Goal: Information Seeking & Learning: Learn about a topic

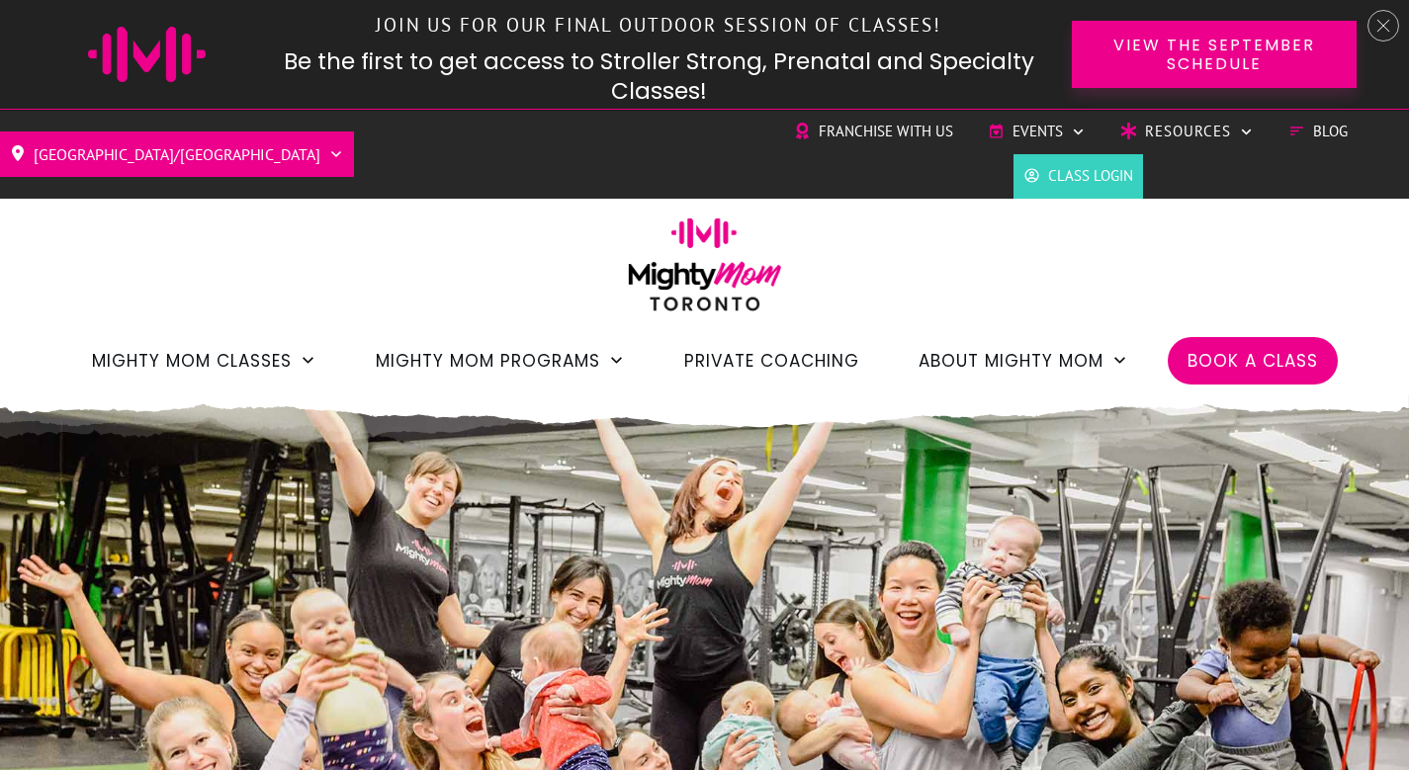
click at [1374, 29] on div at bounding box center [1384, 26] width 32 height 32
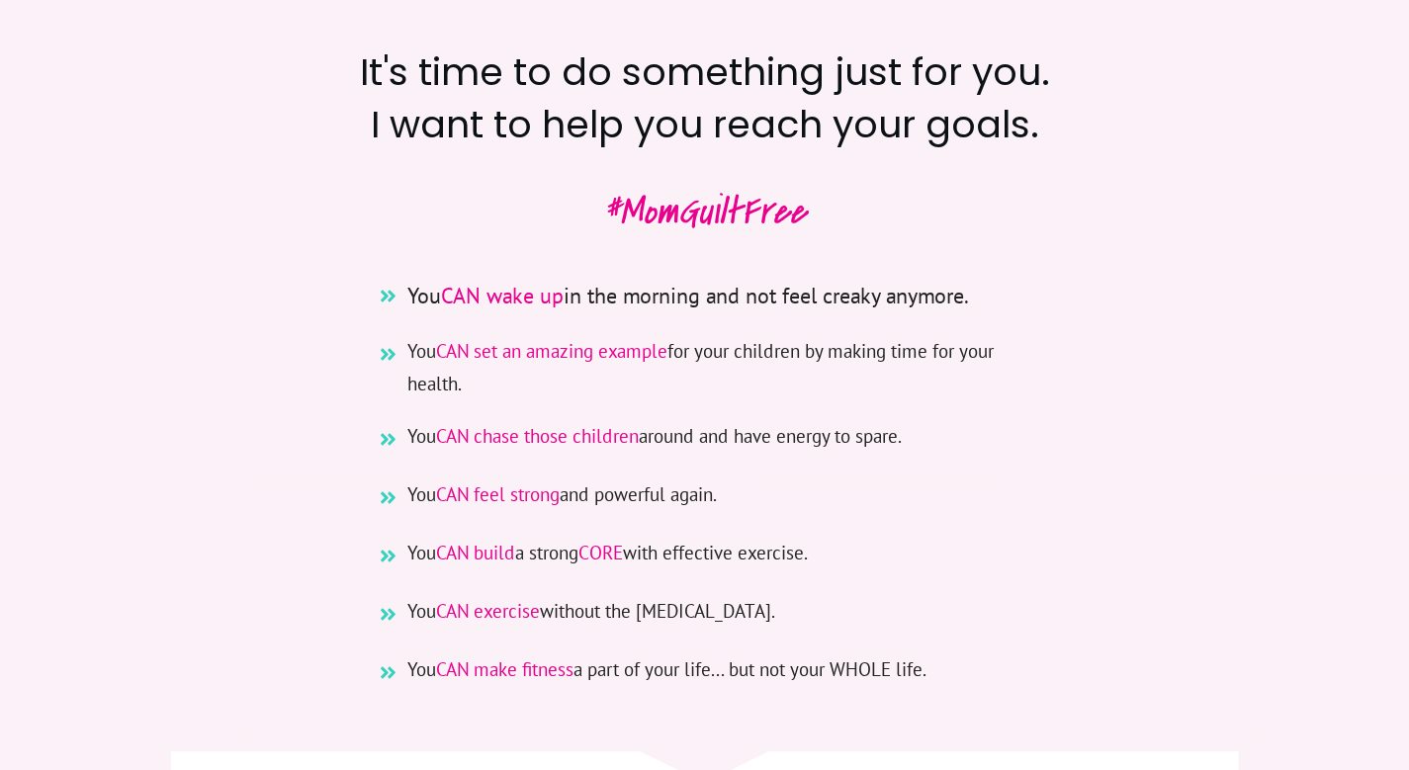
scroll to position [936, 0]
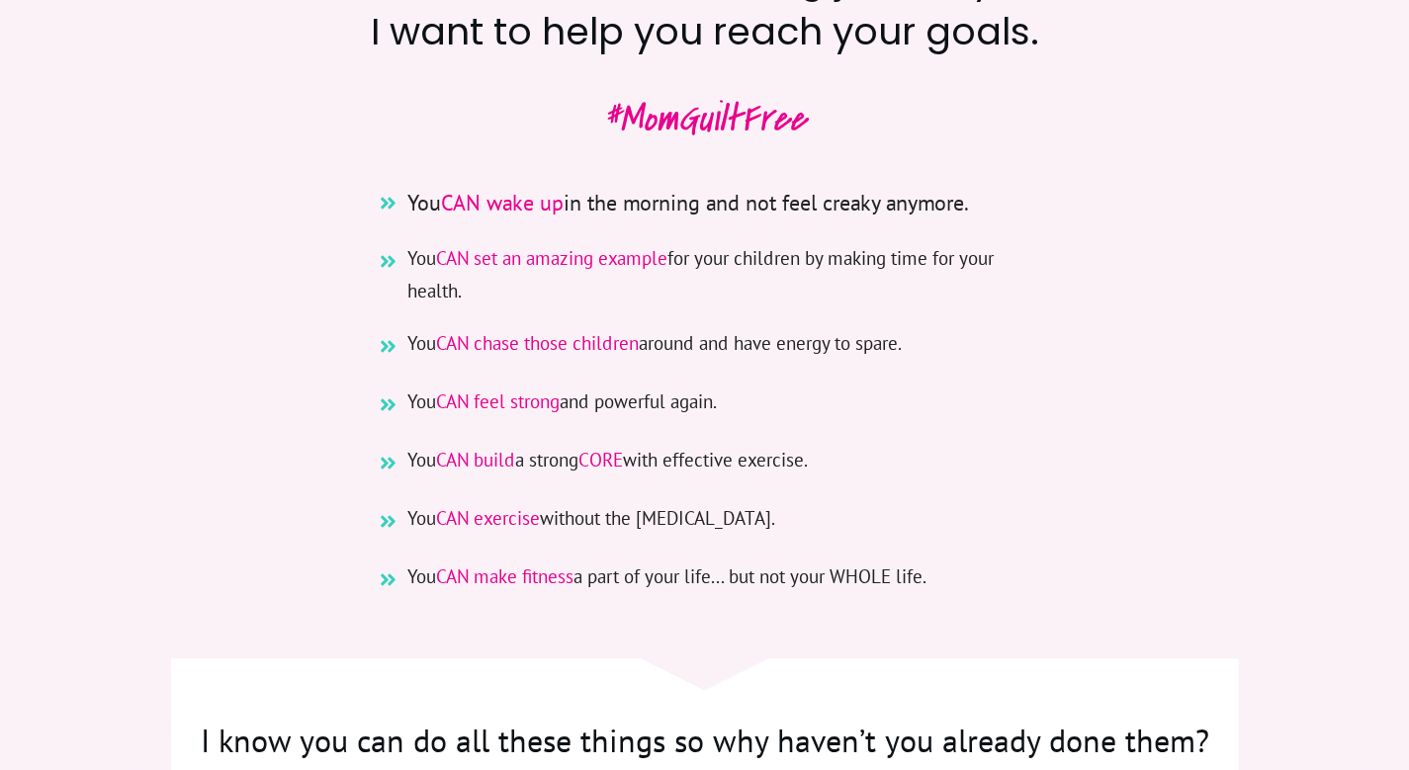
click at [514, 258] on span "CAN set an amazing example" at bounding box center [551, 258] width 231 height 24
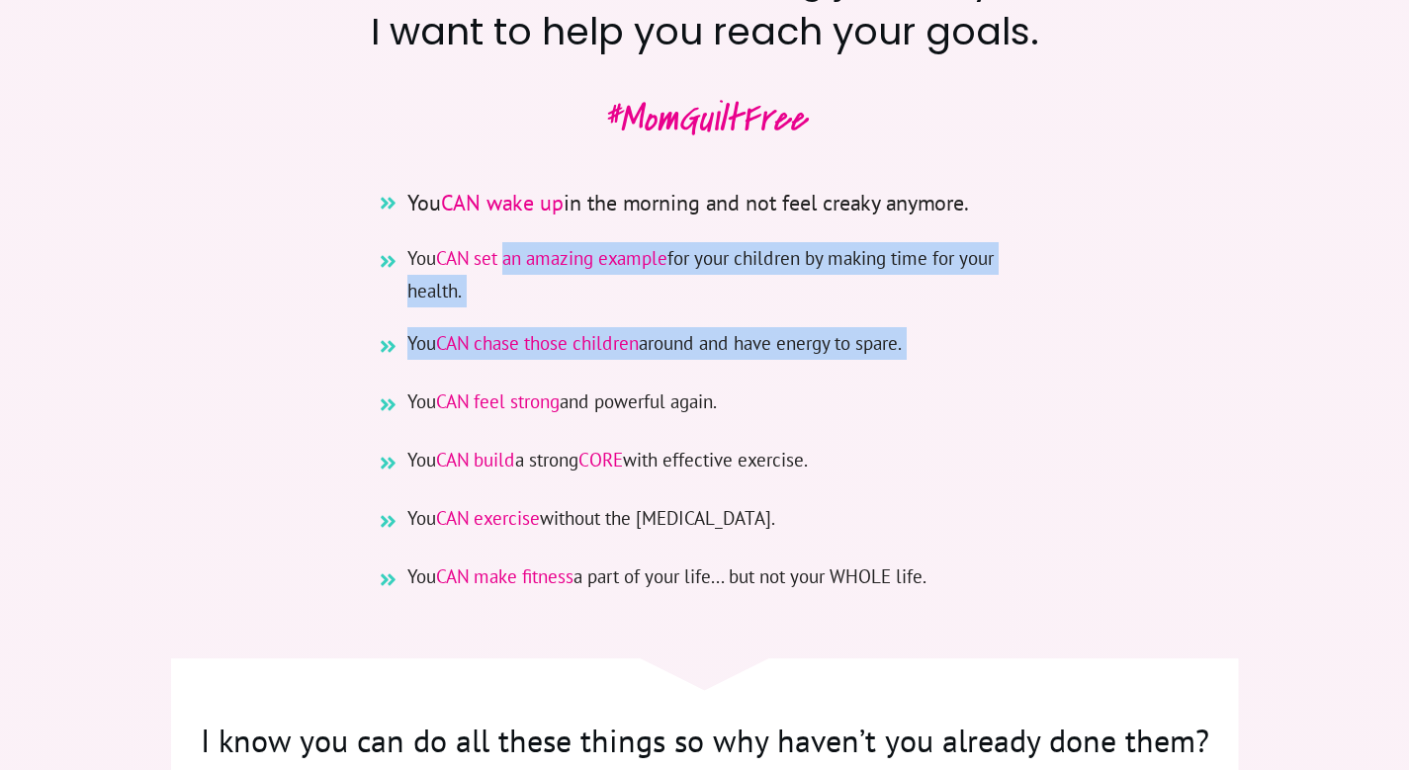
drag, startPoint x: 514, startPoint y: 258, endPoint x: 924, endPoint y: 349, distance: 419.4
click at [924, 349] on ul "You CAN wake up in the morning and not feel creaky anymore. You CAN set an amaz…" at bounding box center [705, 392] width 673 height 416
click at [924, 349] on li "You CAN chase those children around and have energy to spare." at bounding box center [705, 356] width 673 height 58
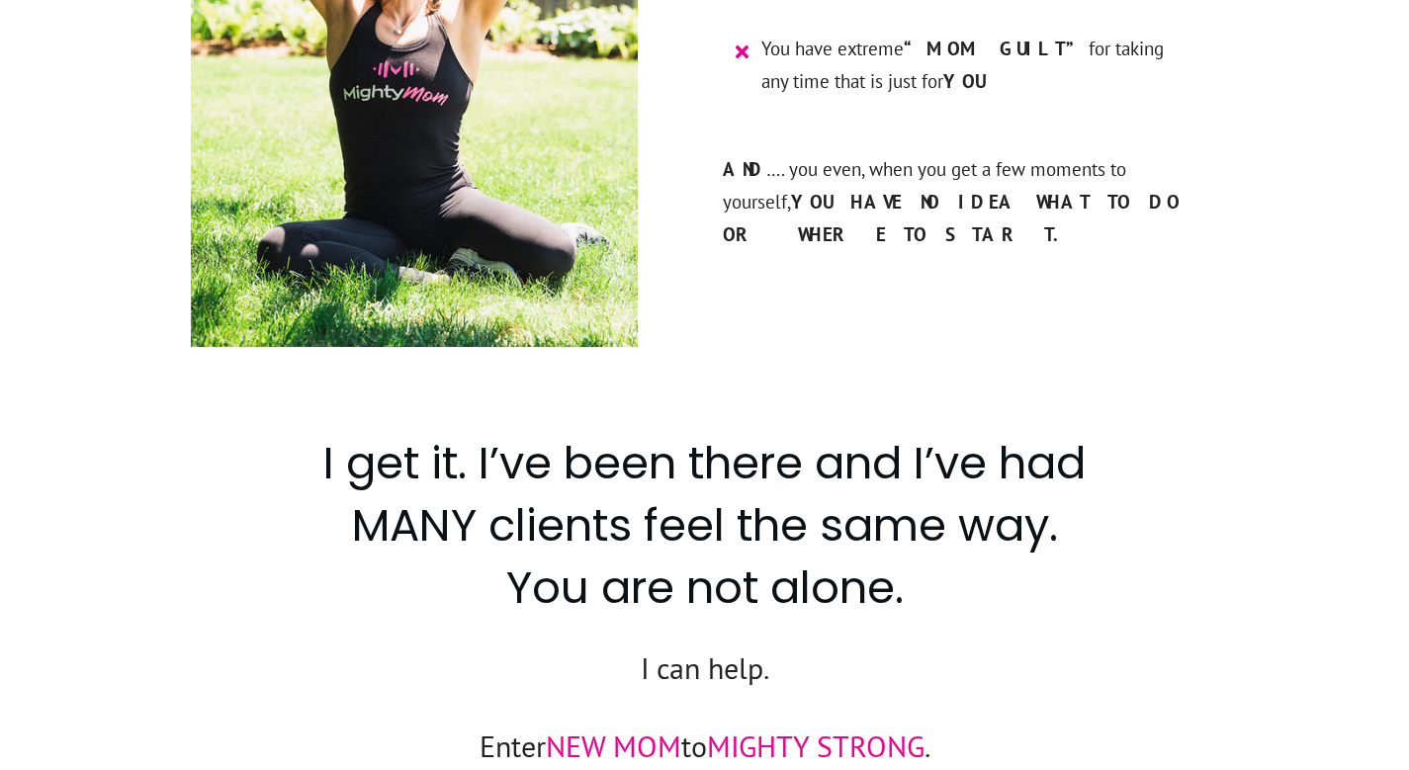
scroll to position [2685, 0]
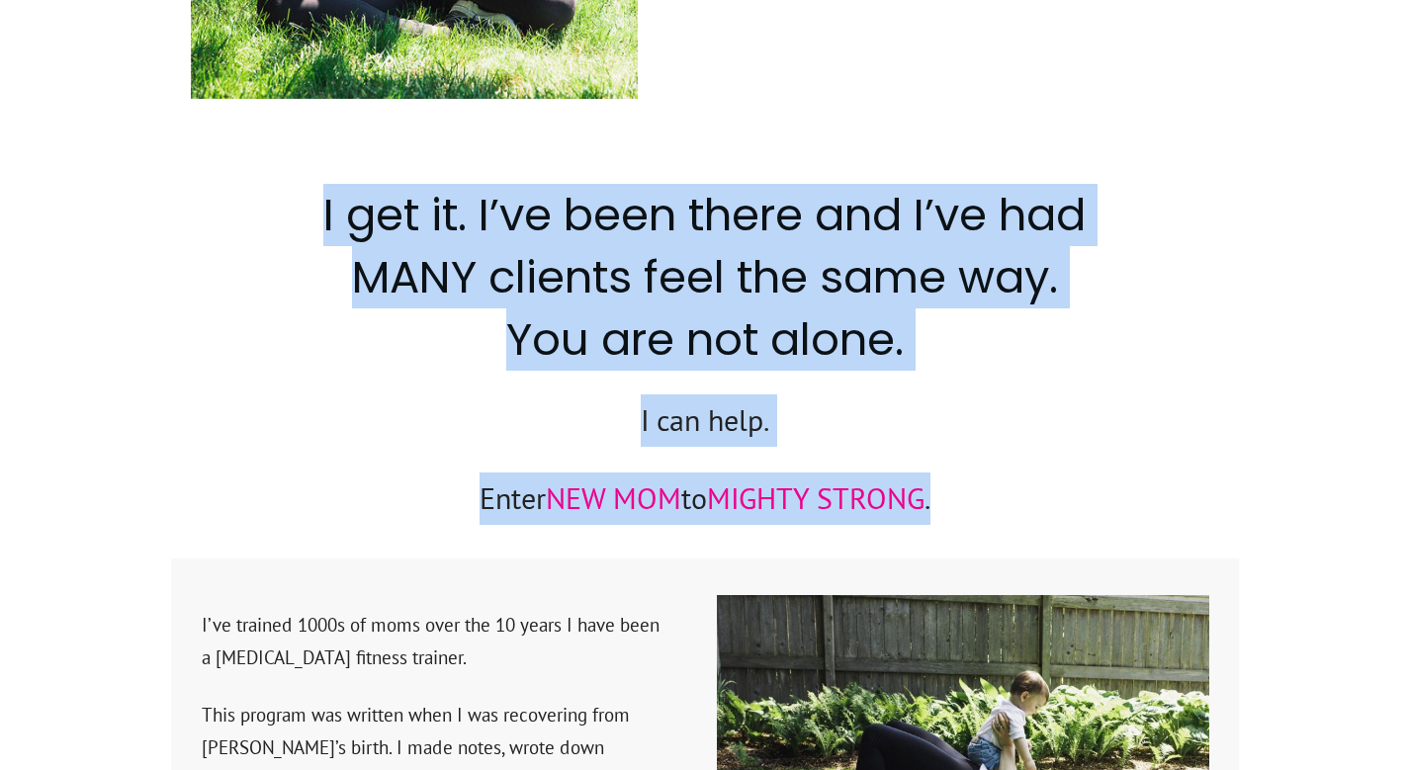
drag, startPoint x: 548, startPoint y: 133, endPoint x: 995, endPoint y: 460, distance: 554.1
click at [995, 473] on p "Enter NEW MOM to MIGHTY STRONG ." at bounding box center [705, 511] width 1066 height 76
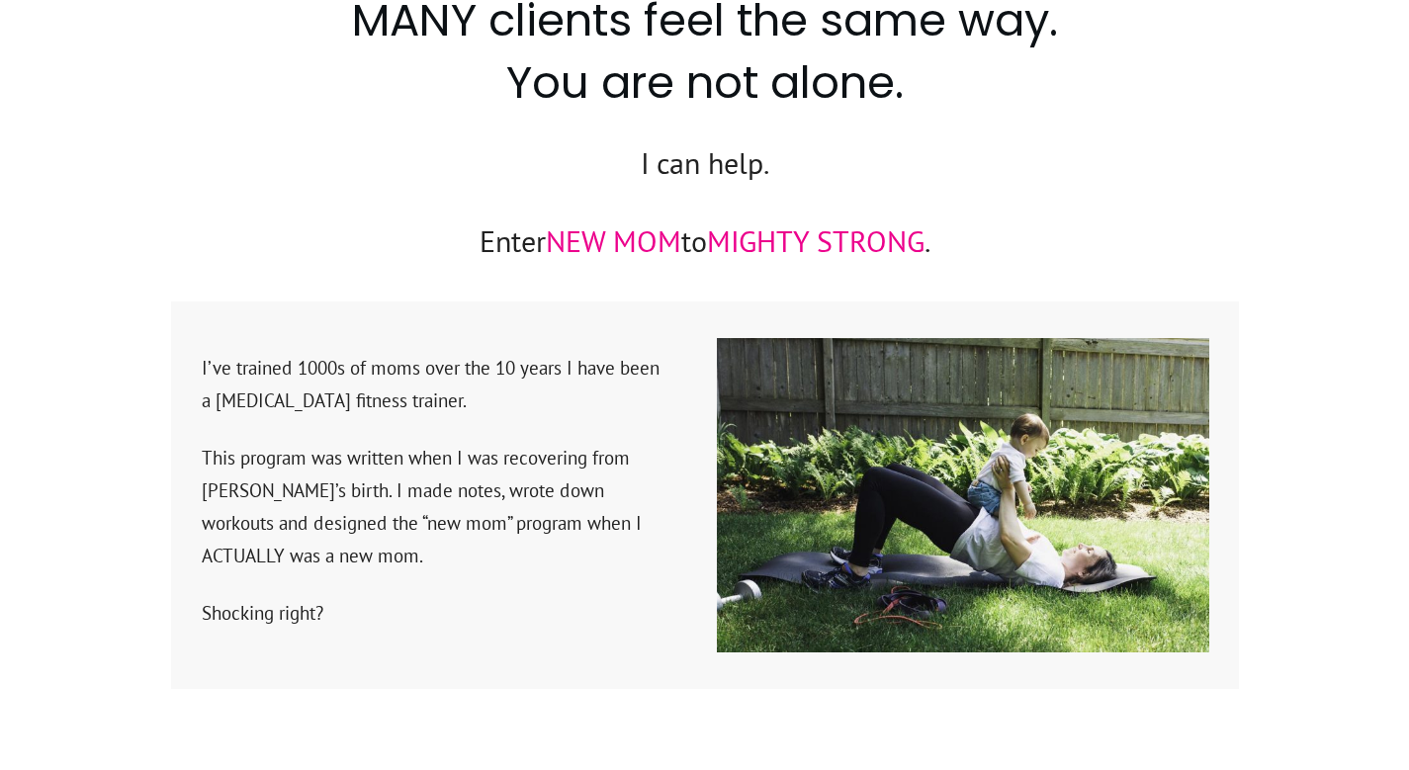
scroll to position [2940, 0]
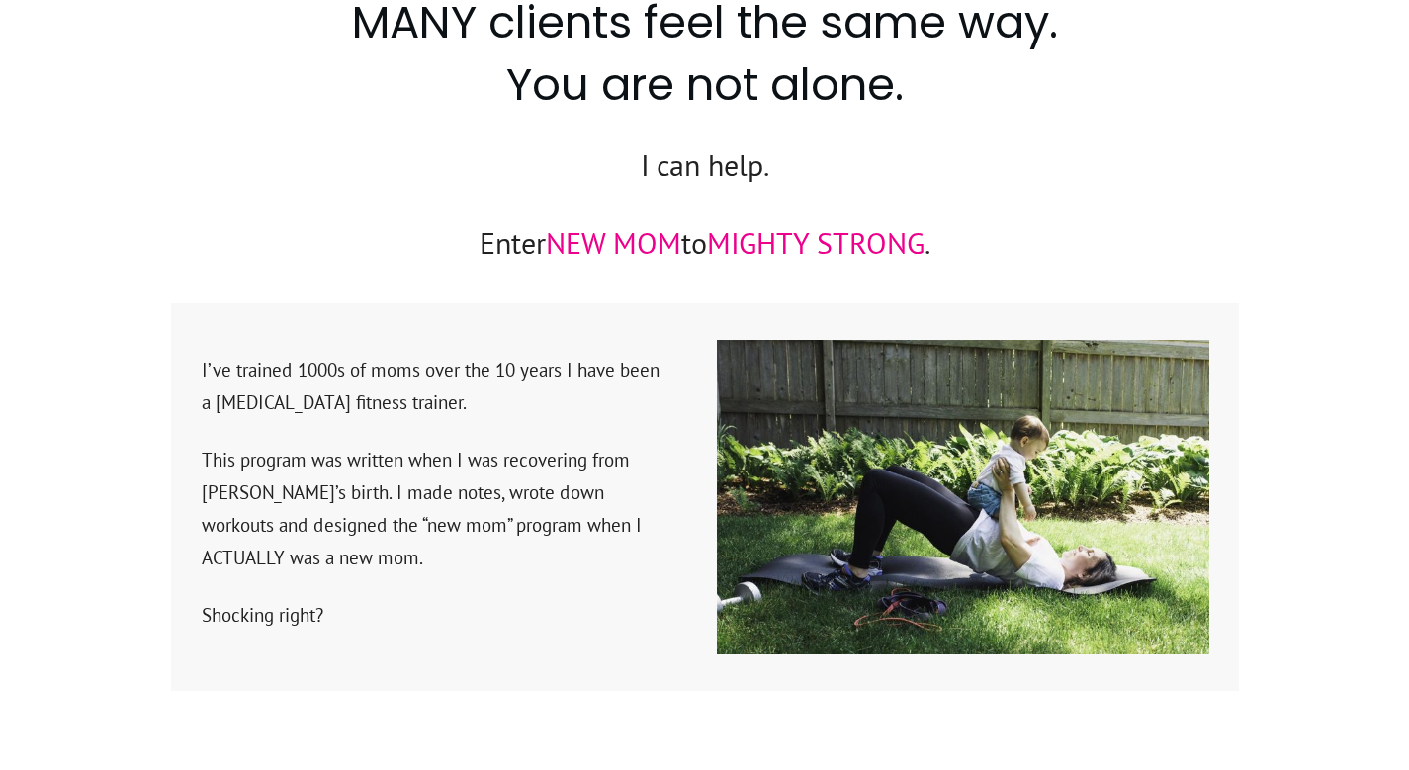
click at [290, 354] on p "I’ve trained 1000s of moms over the 10 years I have been a postpartum fitness t…" at bounding box center [432, 399] width 461 height 90
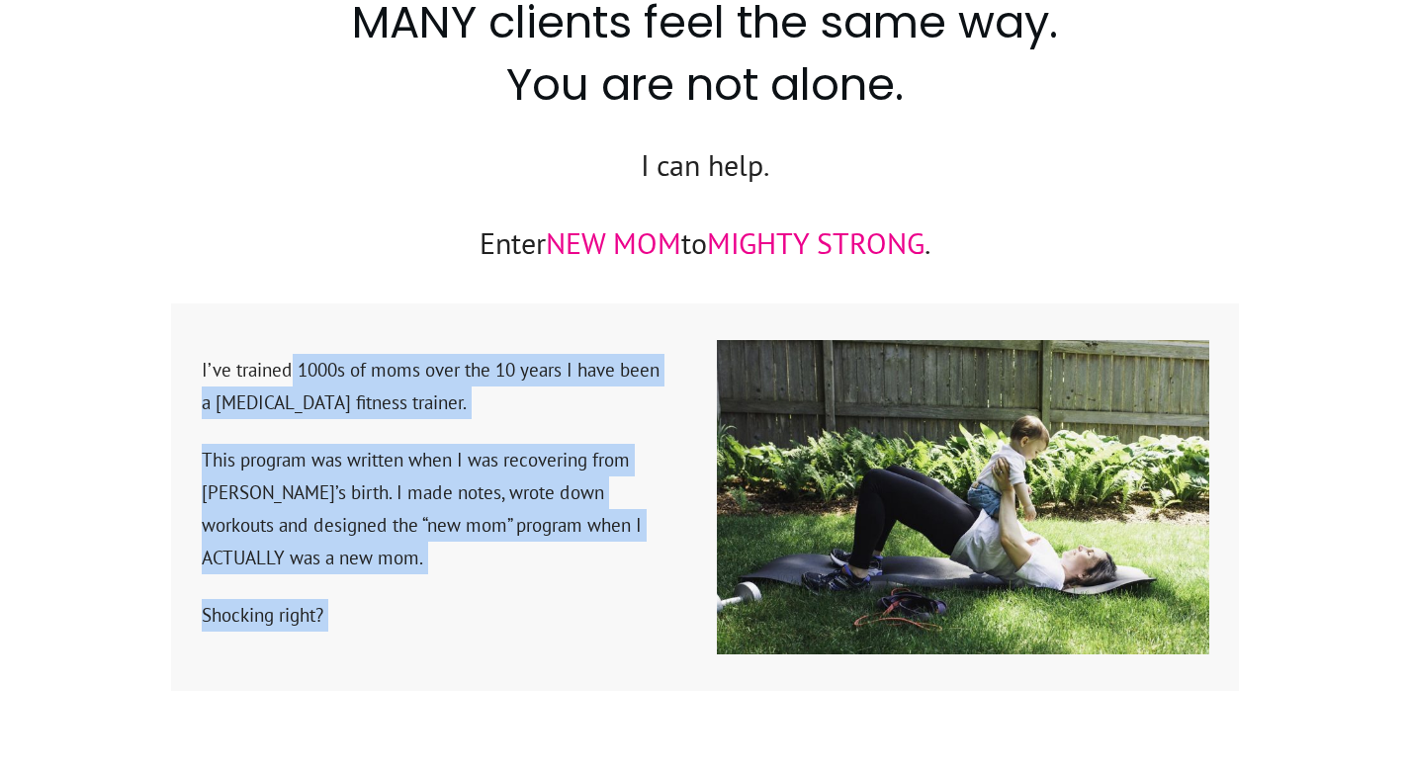
drag, startPoint x: 290, startPoint y: 333, endPoint x: 490, endPoint y: 580, distance: 317.1
click at [490, 580] on div "I’ve trained 1000s of moms over the 10 years I have been a postpartum fitness t…" at bounding box center [432, 505] width 463 height 304
click at [490, 599] on p "Shocking right?" at bounding box center [432, 627] width 461 height 56
drag, startPoint x: 490, startPoint y: 580, endPoint x: 524, endPoint y: 300, distance: 282.0
click at [524, 318] on div "I’ve trained 1000s of moms over the 10 years I have been a postpartum fitness t…" at bounding box center [447, 497] width 493 height 358
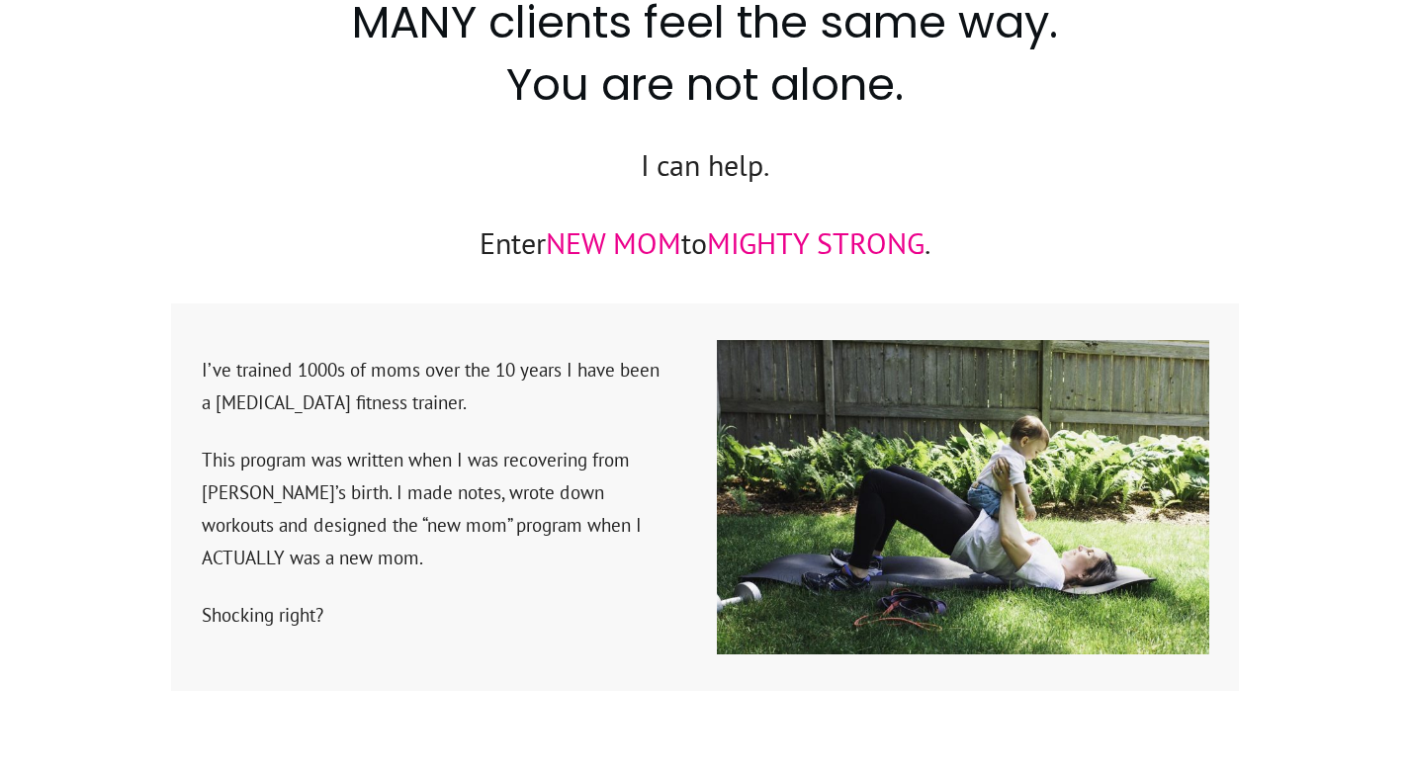
click at [524, 318] on div "I’ve trained 1000s of moms over the 10 years I have been a postpartum fitness t…" at bounding box center [447, 497] width 493 height 358
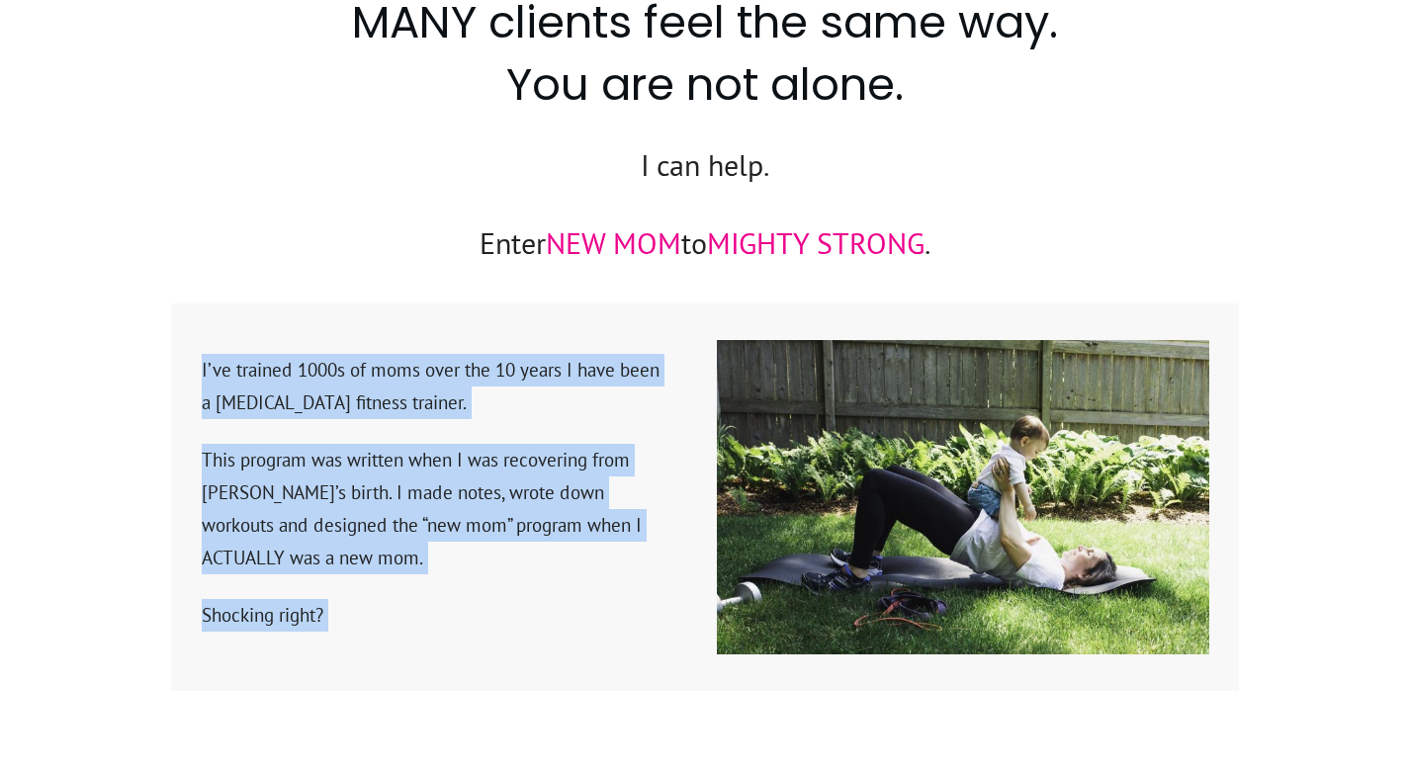
drag, startPoint x: 524, startPoint y: 300, endPoint x: 540, endPoint y: 581, distance: 281.3
click at [540, 581] on div "I’ve trained 1000s of moms over the 10 years I have been a postpartum fitness t…" at bounding box center [447, 497] width 493 height 358
click at [540, 599] on p "Shocking right?" at bounding box center [432, 627] width 461 height 56
drag, startPoint x: 540, startPoint y: 581, endPoint x: 555, endPoint y: 306, distance: 275.3
click at [555, 338] on div "I’ve trained 1000s of moms over the 10 years I have been a postpartum fitness t…" at bounding box center [447, 497] width 493 height 318
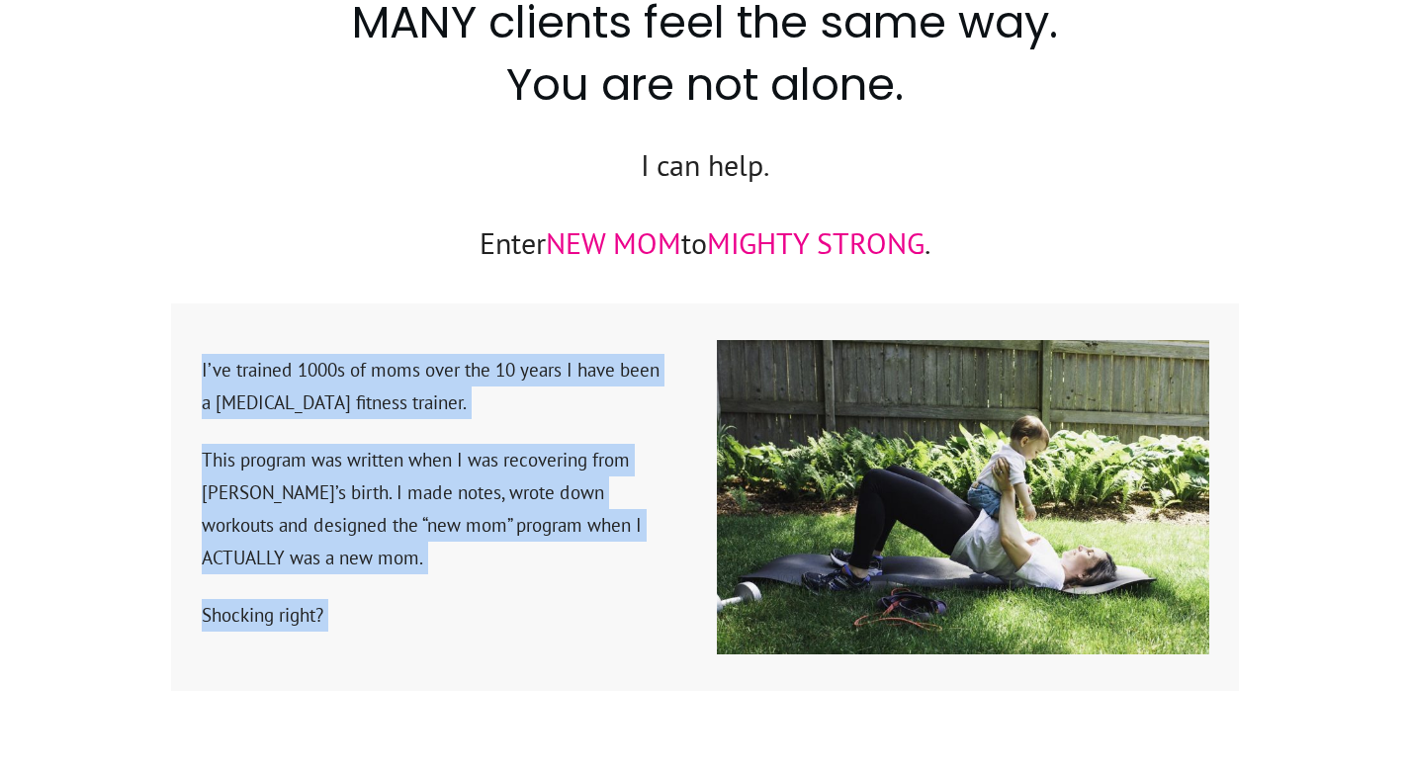
click at [555, 338] on div at bounding box center [447, 497] width 493 height 318
drag, startPoint x: 555, startPoint y: 306, endPoint x: 534, endPoint y: 574, distance: 268.8
click at [534, 574] on div "I’ve trained 1000s of moms over the 10 years I have been a postpartum fitness t…" at bounding box center [447, 497] width 493 height 318
click at [534, 599] on p "Shocking right?" at bounding box center [432, 627] width 461 height 56
drag, startPoint x: 534, startPoint y: 574, endPoint x: 578, endPoint y: 288, distance: 289.1
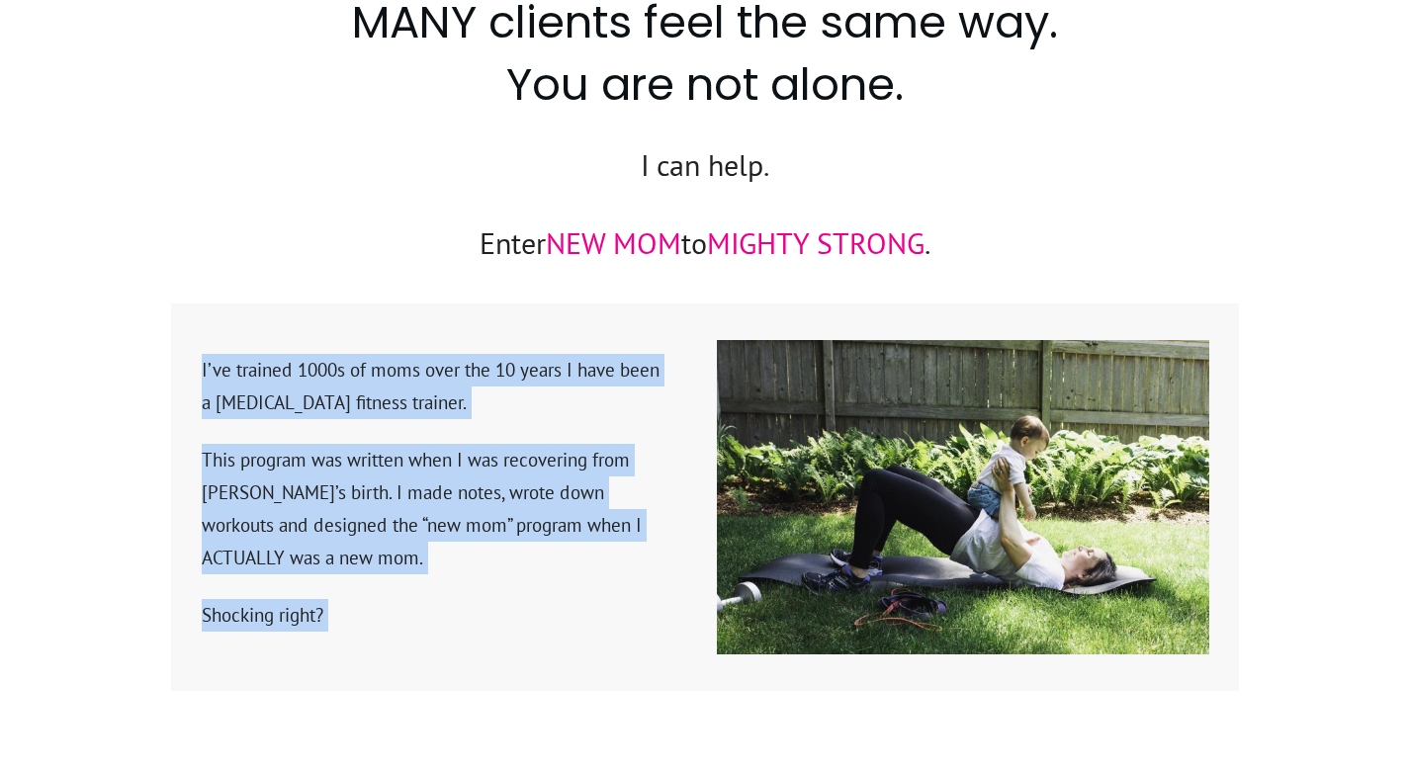
click at [578, 318] on div "I’ve trained 1000s of moms over the 10 years I have been a postpartum fitness t…" at bounding box center [447, 497] width 493 height 358
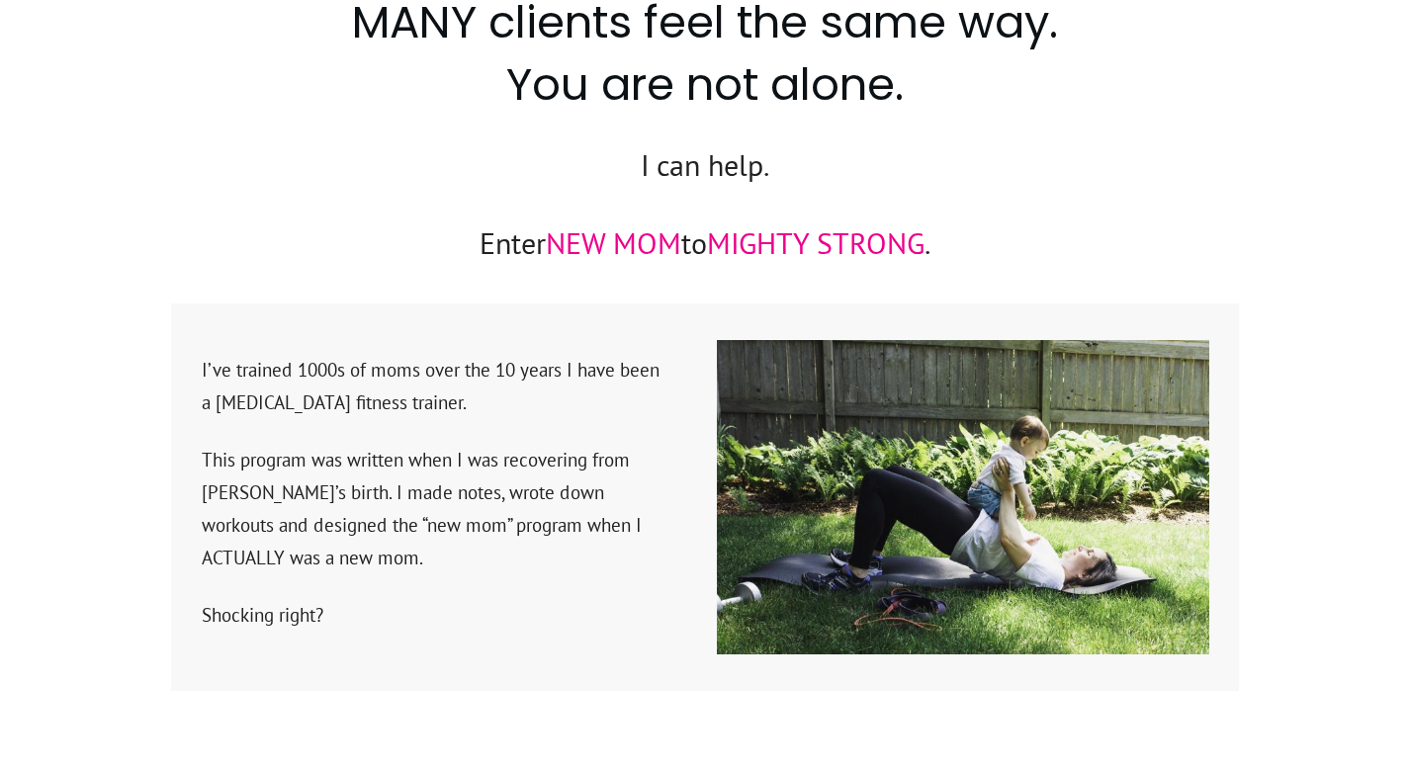
click at [578, 318] on div "I’ve trained 1000s of moms over the 10 years I have been a postpartum fitness t…" at bounding box center [447, 497] width 493 height 358
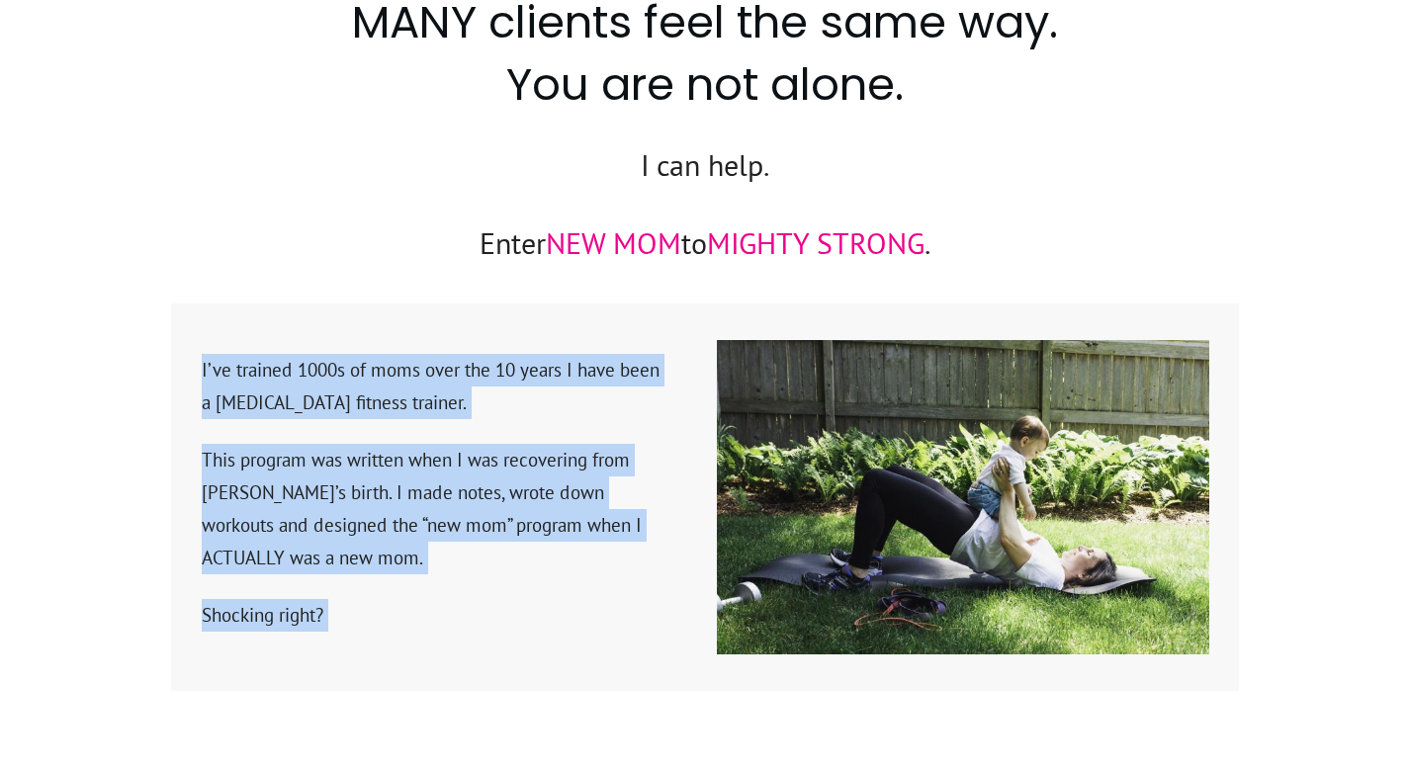
drag, startPoint x: 578, startPoint y: 288, endPoint x: 572, endPoint y: 574, distance: 285.9
click at [572, 574] on div "I’ve trained 1000s of moms over the 10 years I have been a postpartum fitness t…" at bounding box center [447, 497] width 493 height 358
click at [572, 599] on p "Shocking right?" at bounding box center [432, 627] width 461 height 56
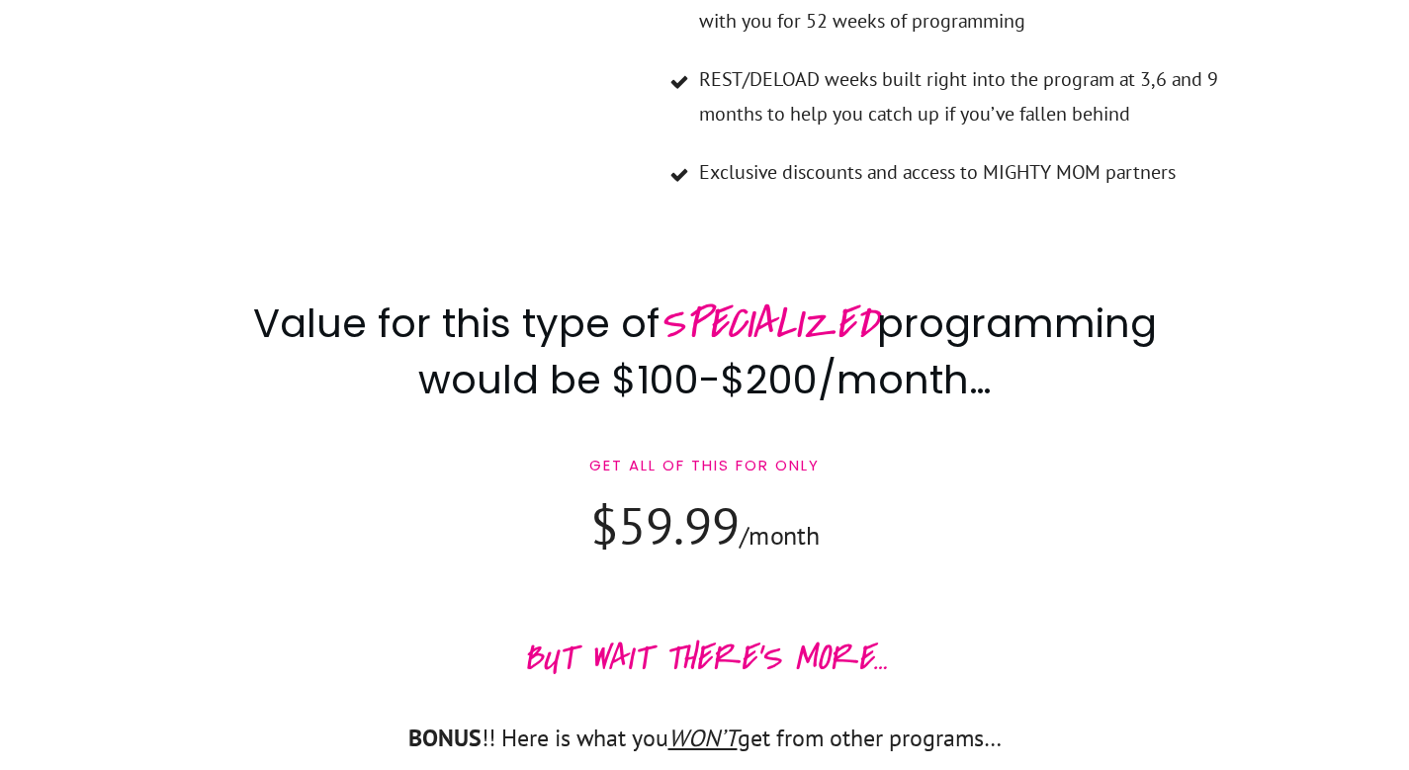
scroll to position [10003, 0]
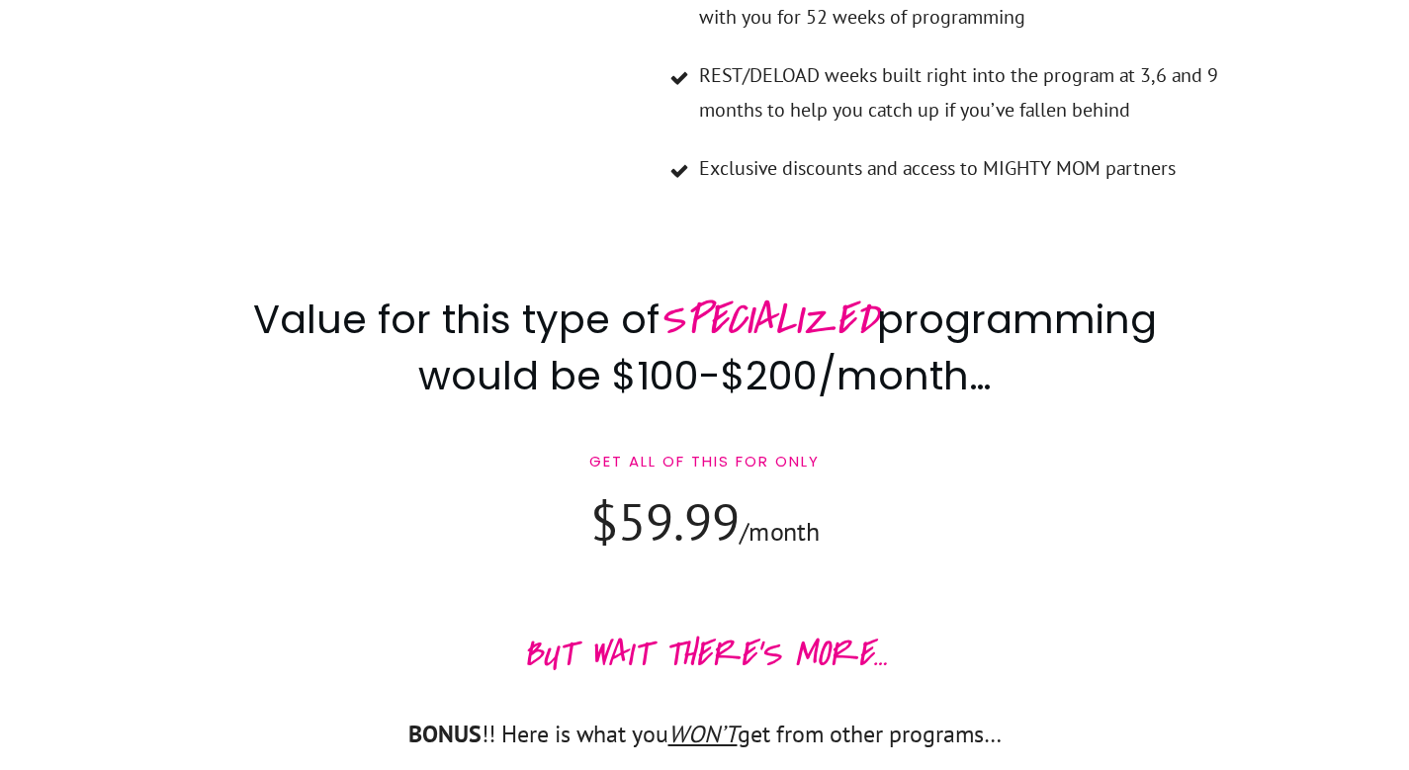
click at [956, 290] on h2 "Value for this type of SPECIALIZED programming would be $100-$200/month…" at bounding box center [705, 358] width 979 height 137
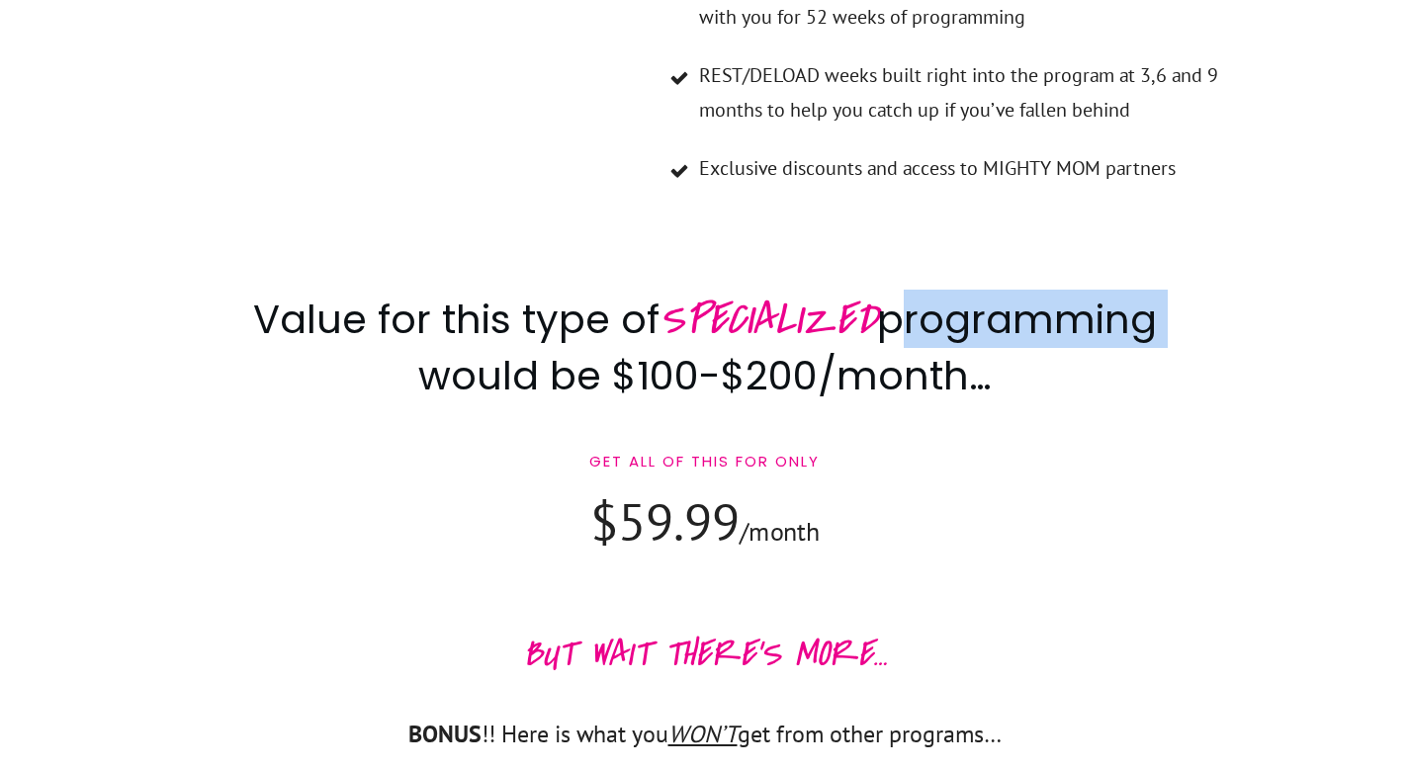
click at [956, 290] on h2 "Value for this type of SPECIALIZED programming would be $100-$200/month…" at bounding box center [705, 358] width 979 height 137
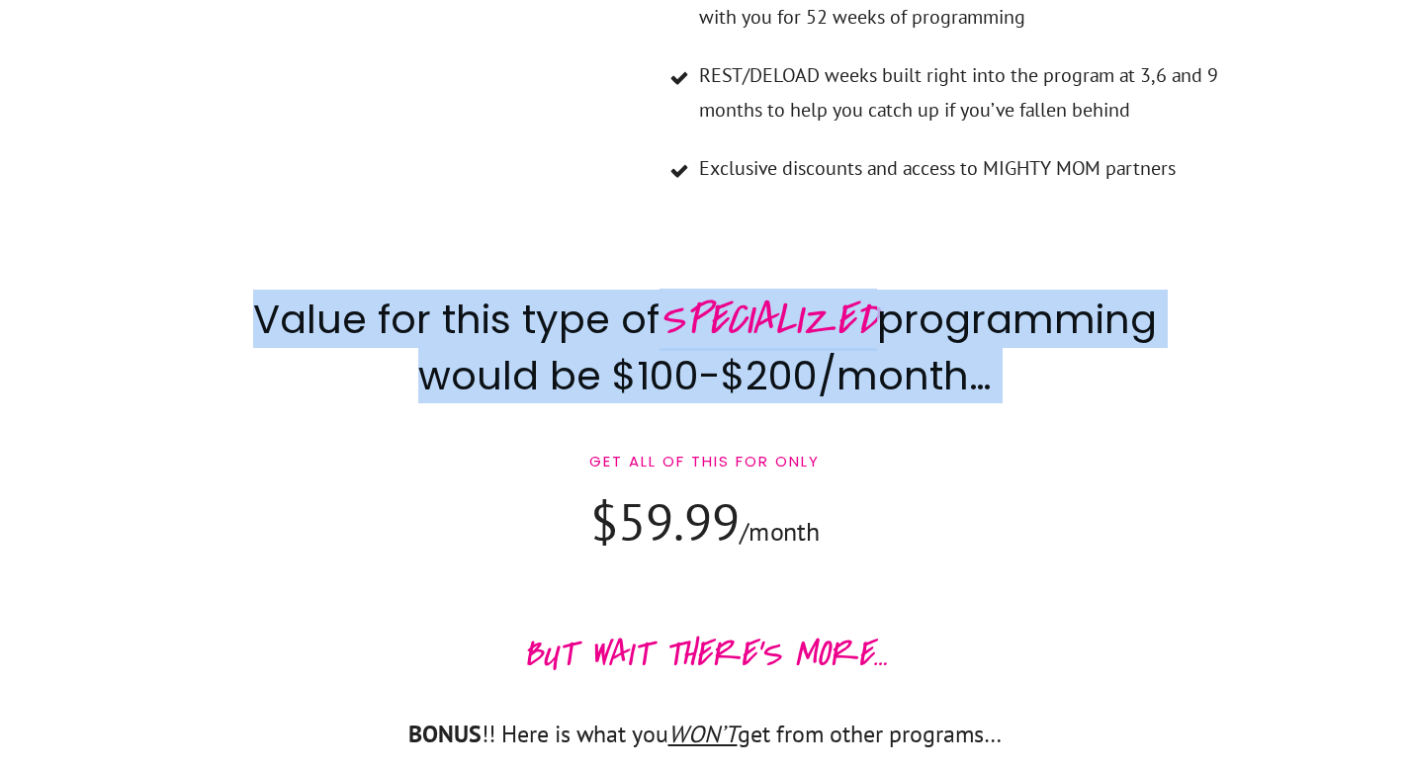
click at [956, 290] on h2 "Value for this type of SPECIALIZED programming would be $100-$200/month…" at bounding box center [705, 358] width 979 height 137
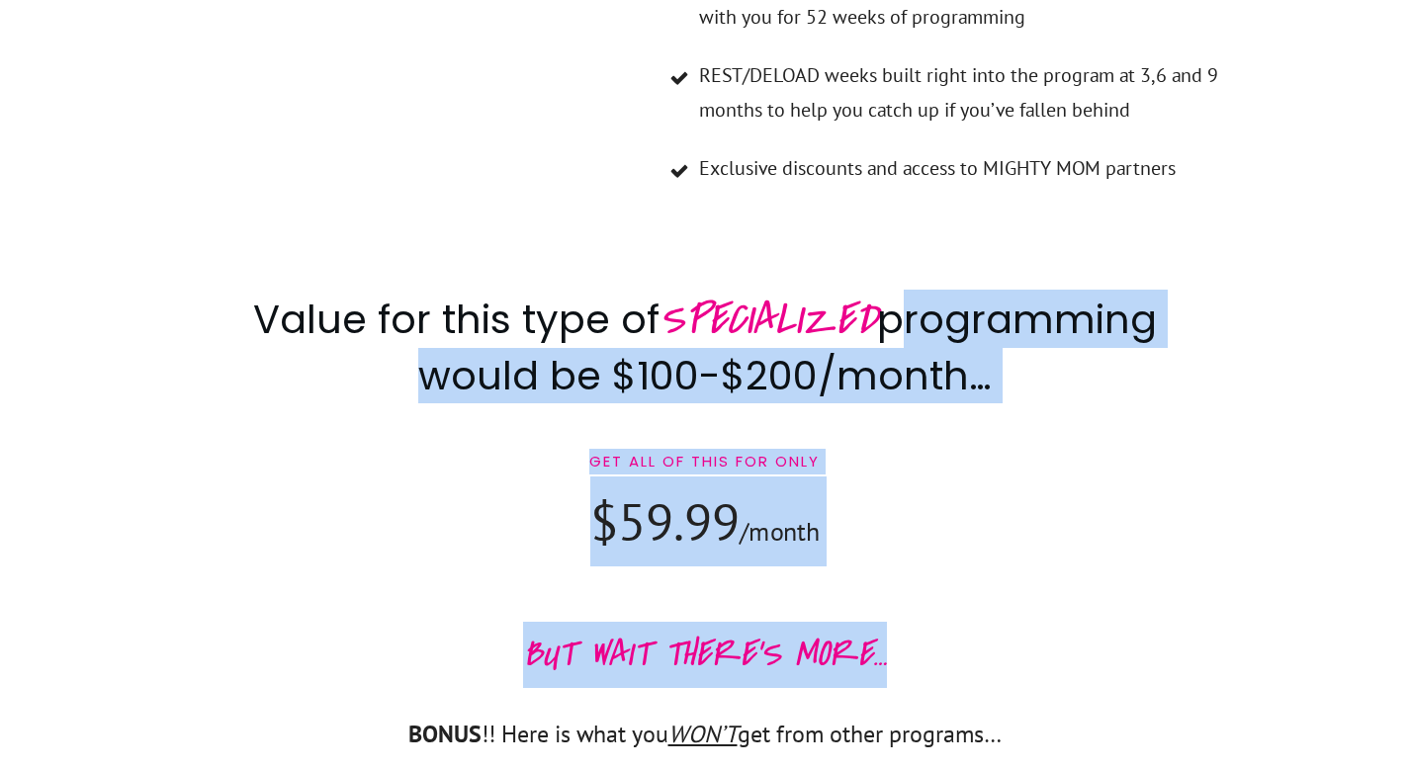
drag, startPoint x: 956, startPoint y: 233, endPoint x: 945, endPoint y: 567, distance: 333.5
click at [945, 567] on div "Here is my promise to you. Commit to yourself for 90-min a week and you will bu…" at bounding box center [705, 610] width 1068 height 3116
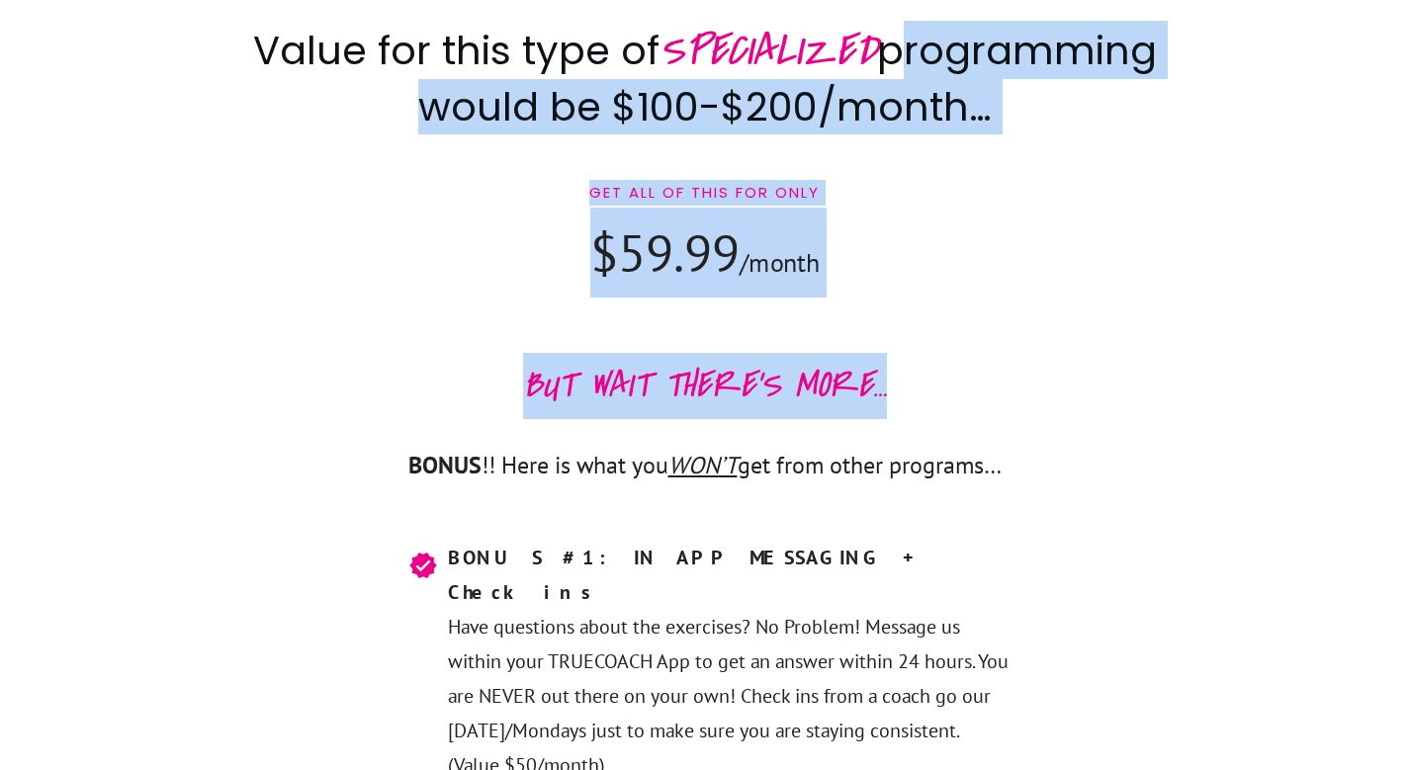
scroll to position [10277, 0]
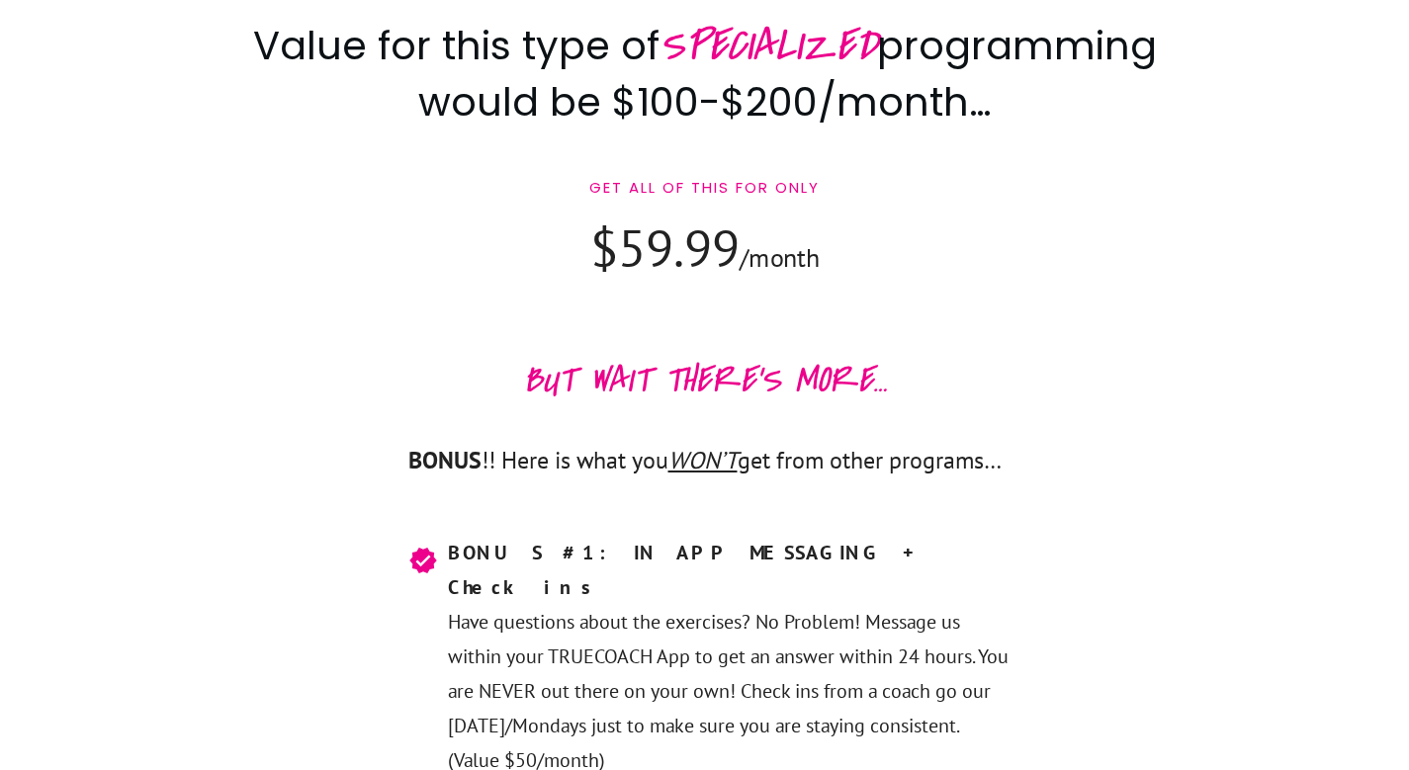
click at [993, 440] on p "BONUS !! Here is what you WON’T get from other programs…" at bounding box center [705, 472] width 1066 height 65
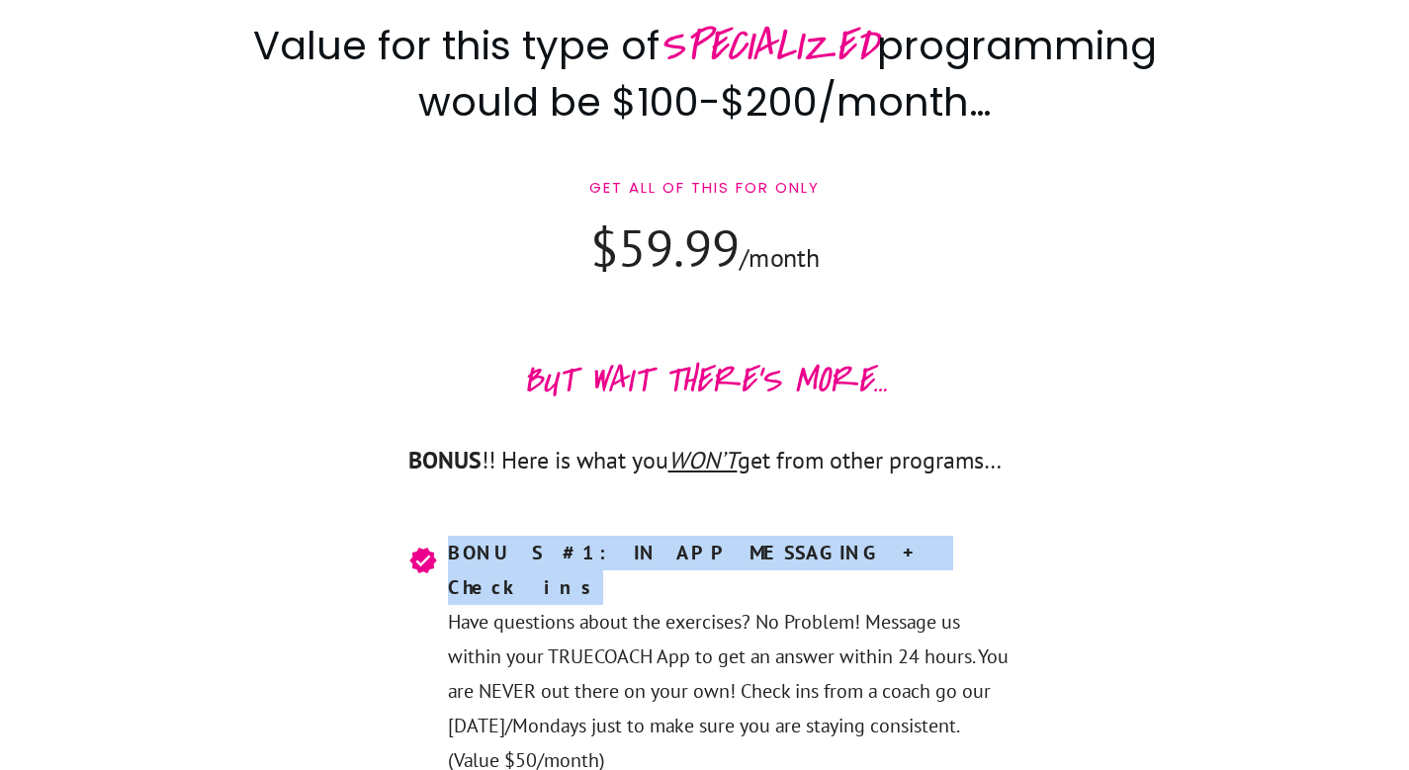
drag, startPoint x: 993, startPoint y: 342, endPoint x: 1026, endPoint y: 453, distance: 115.5
click at [1026, 453] on div "Here is my promise to you. Commit to yourself for 90-min a week and you will bu…" at bounding box center [705, 336] width 1068 height 3116
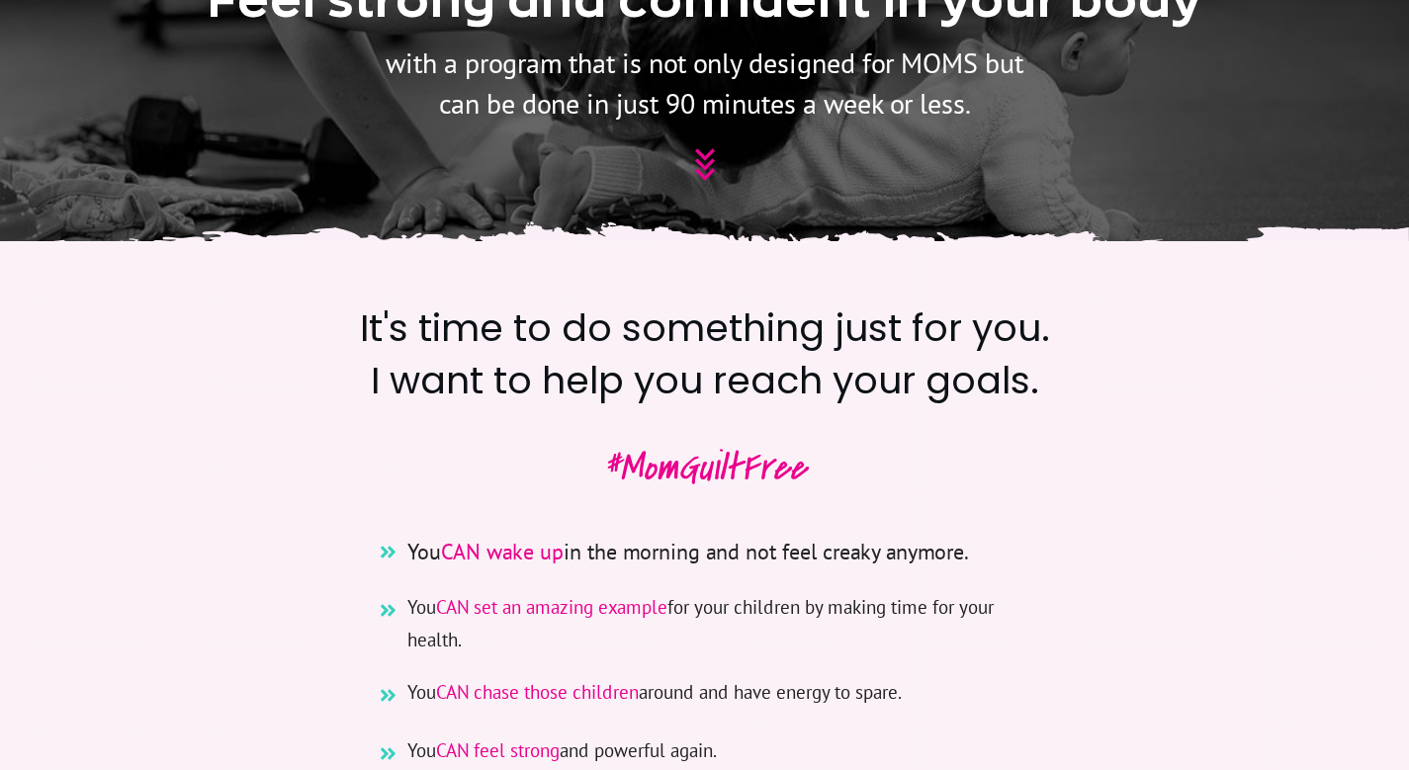
scroll to position [928, 0]
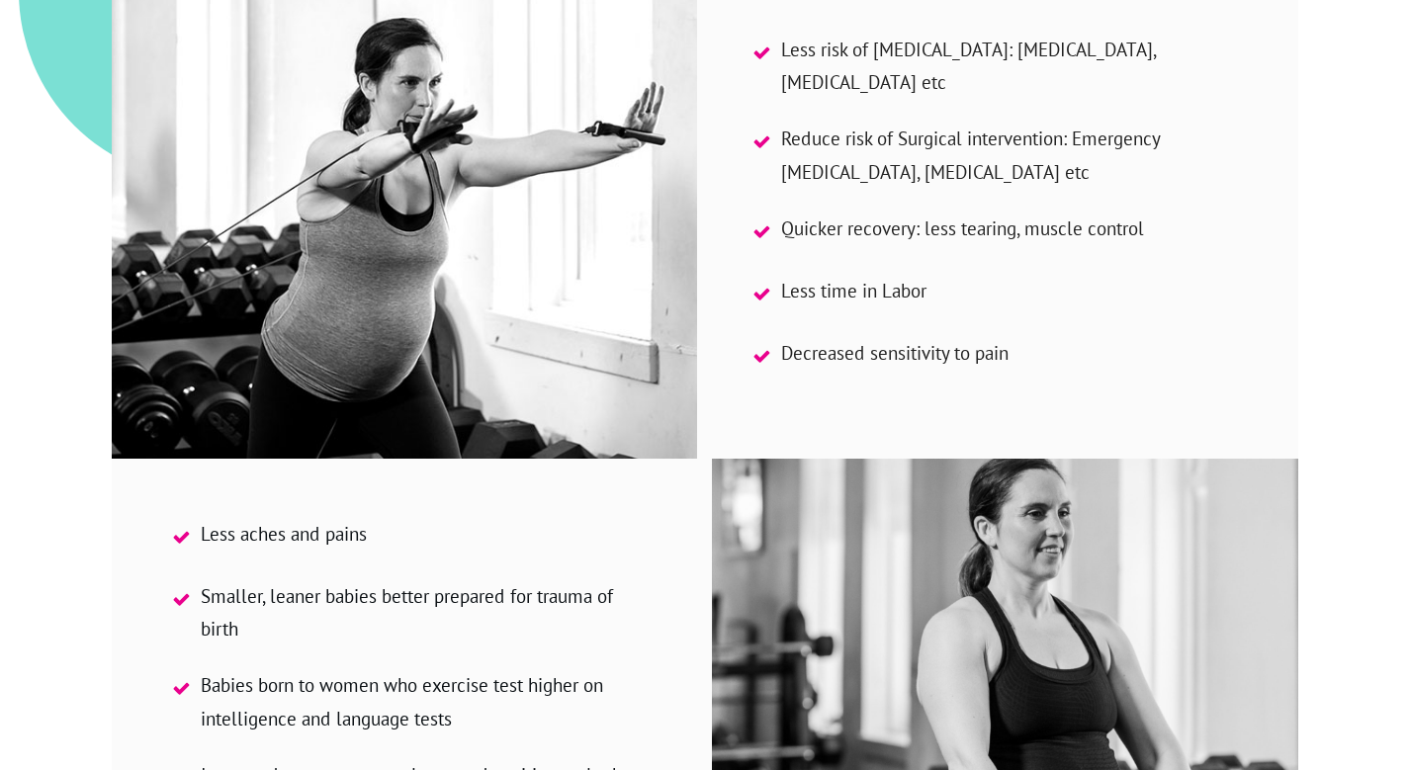
scroll to position [3236, 0]
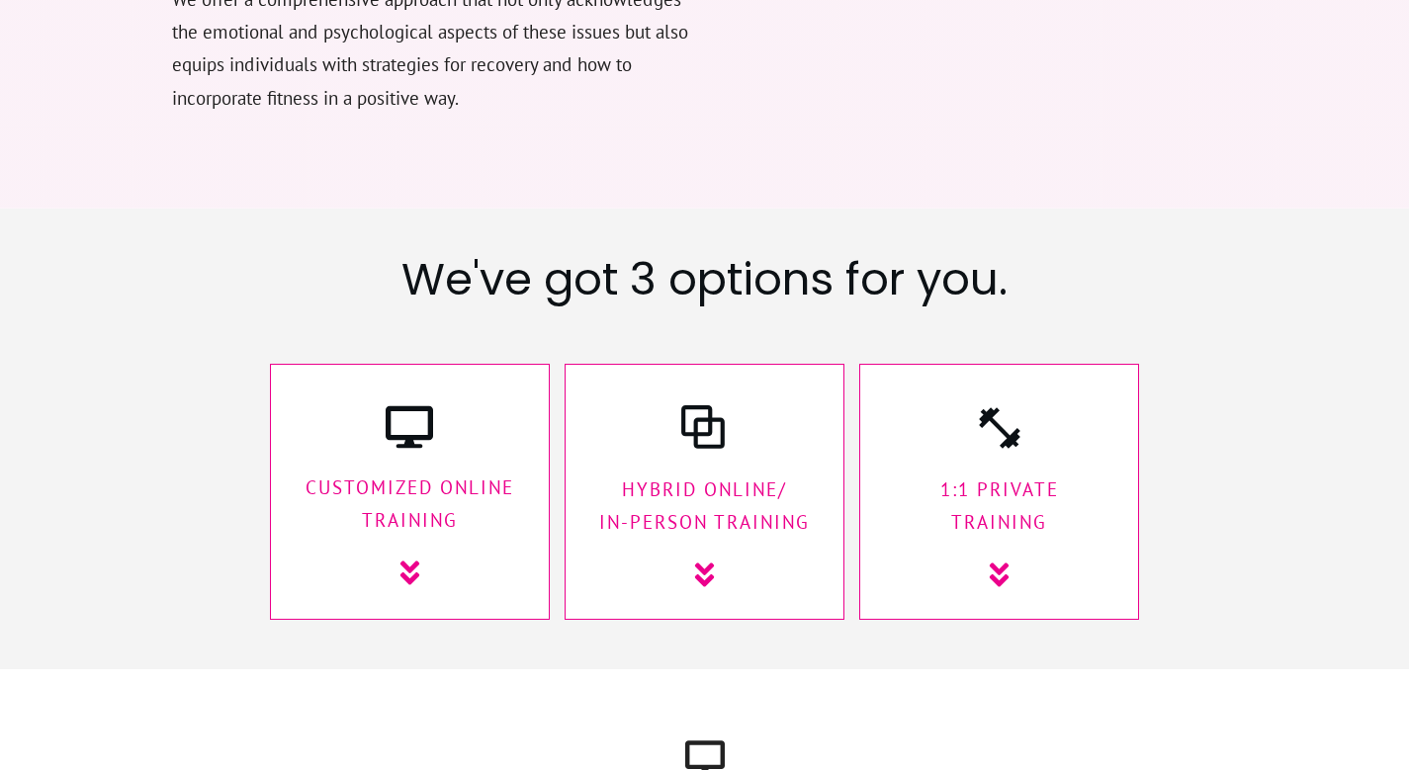
scroll to position [2711, 0]
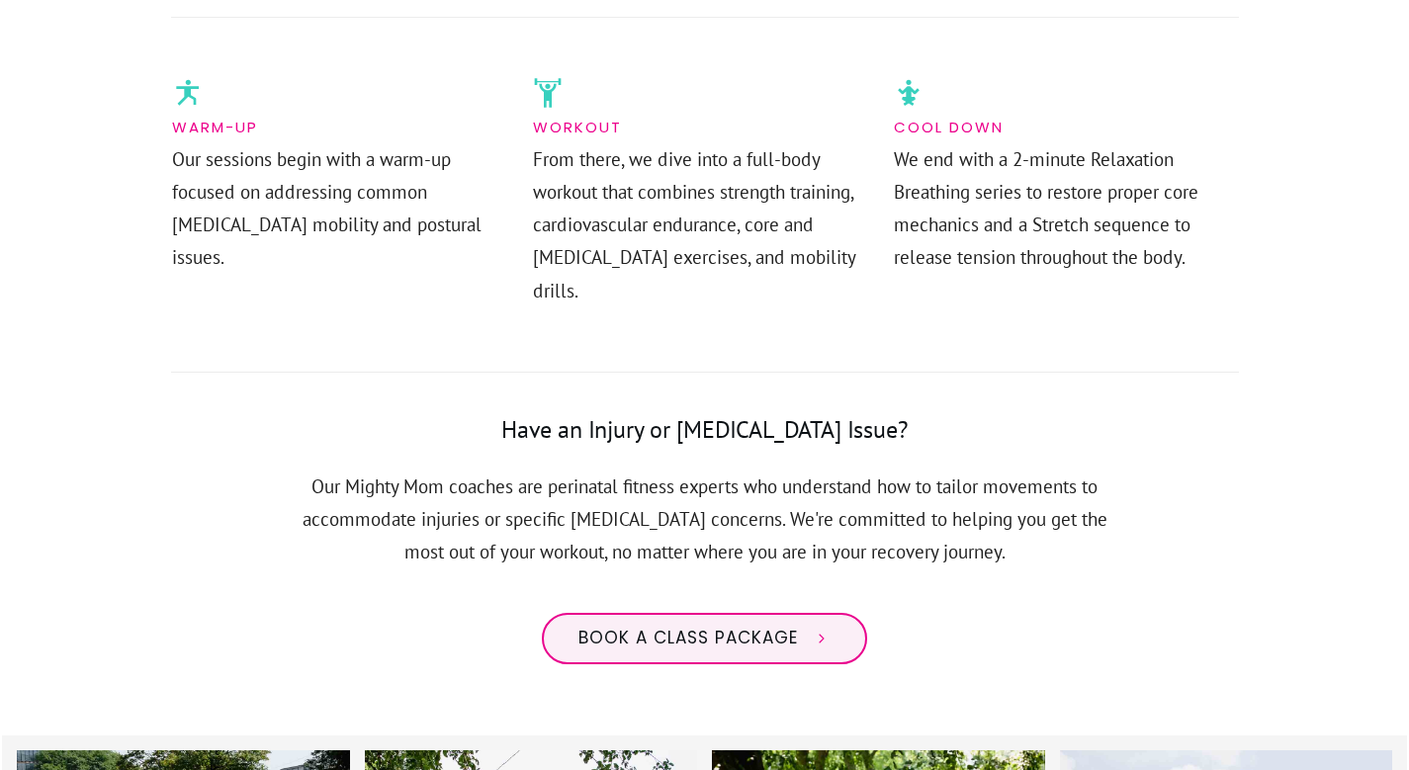
scroll to position [1537, 0]
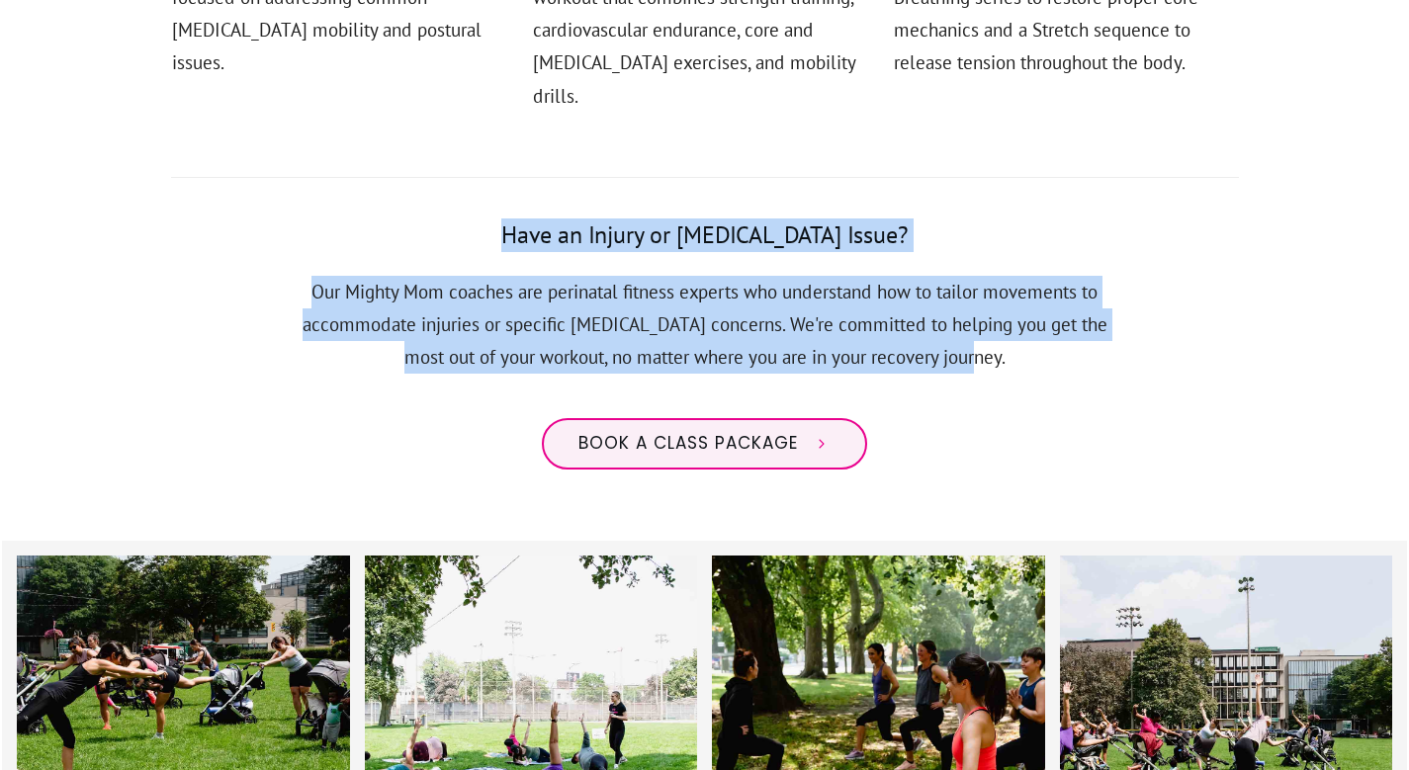
drag, startPoint x: 472, startPoint y: 200, endPoint x: 1024, endPoint y: 328, distance: 566.6
click at [1024, 328] on div "Have an Injury or [MEDICAL_DATA] Issue? Our Mighty Mom coaches are perinatal fi…" at bounding box center [705, 308] width 843 height 181
click at [1024, 328] on p "Our Mighty Mom coaches are perinatal fitness experts who understand how to tail…" at bounding box center [705, 337] width 841 height 123
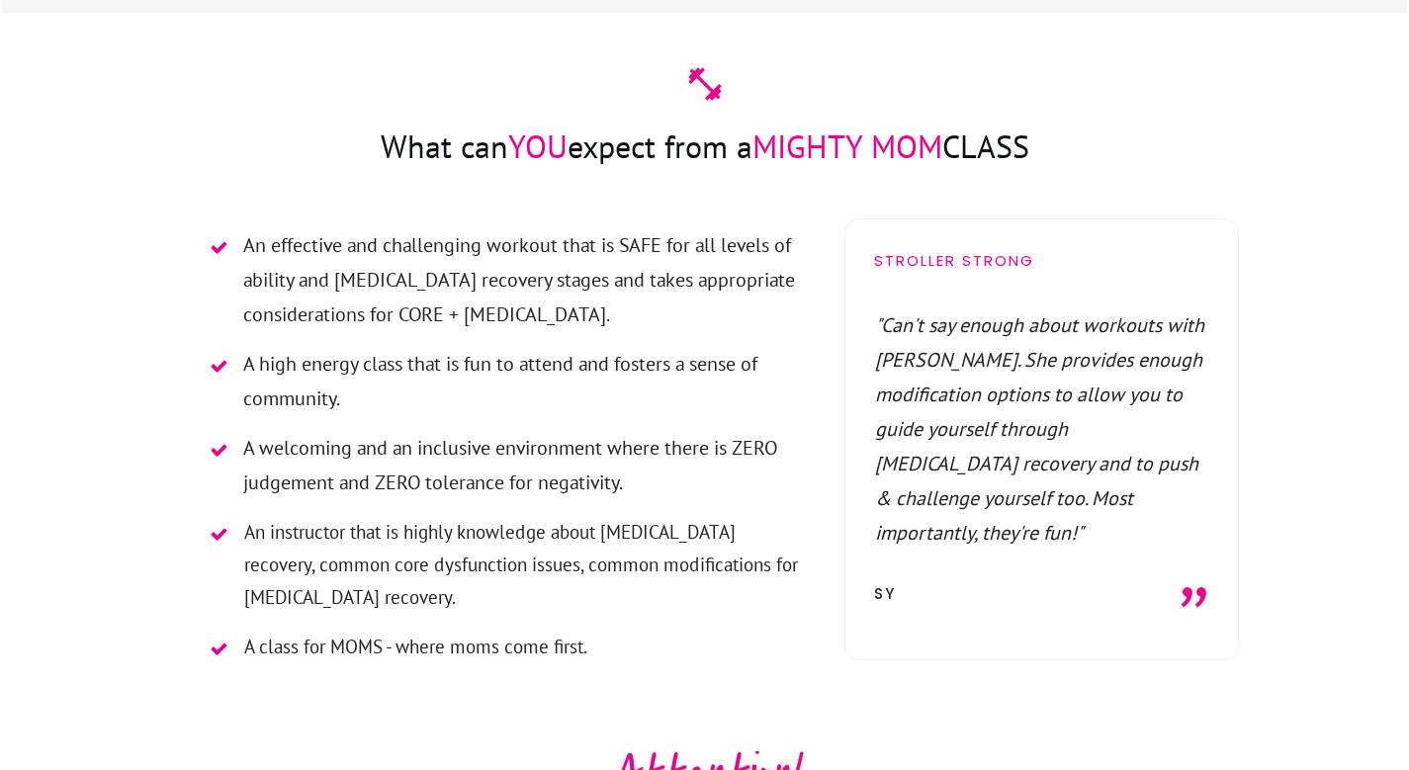
scroll to position [2417, 0]
click at [250, 227] on span "An effective and challenging workout that is SAFE for all levels of ability and…" at bounding box center [522, 279] width 558 height 104
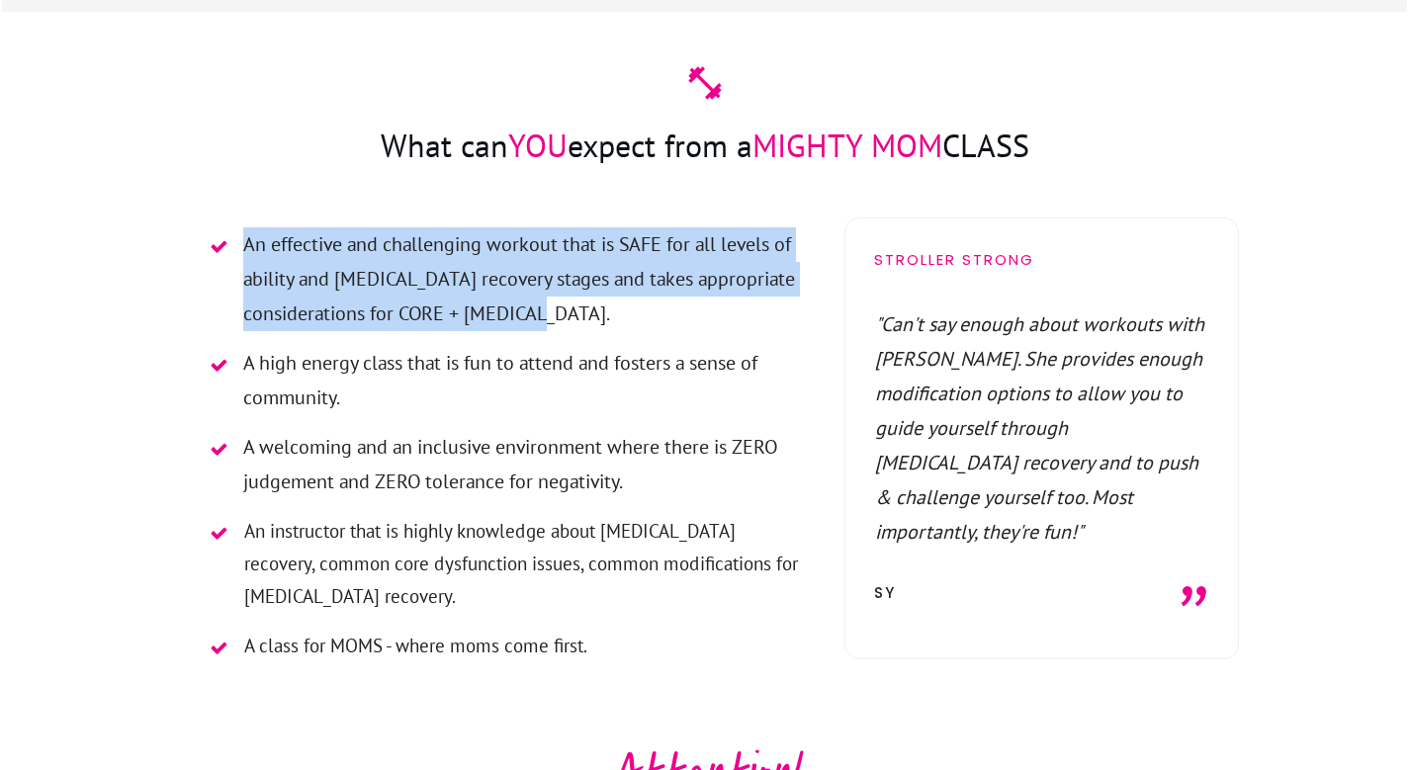
drag, startPoint x: 250, startPoint y: 210, endPoint x: 552, endPoint y: 282, distance: 310.2
click at [552, 282] on span "An effective and challenging workout that is SAFE for all levels of ability and…" at bounding box center [522, 279] width 558 height 104
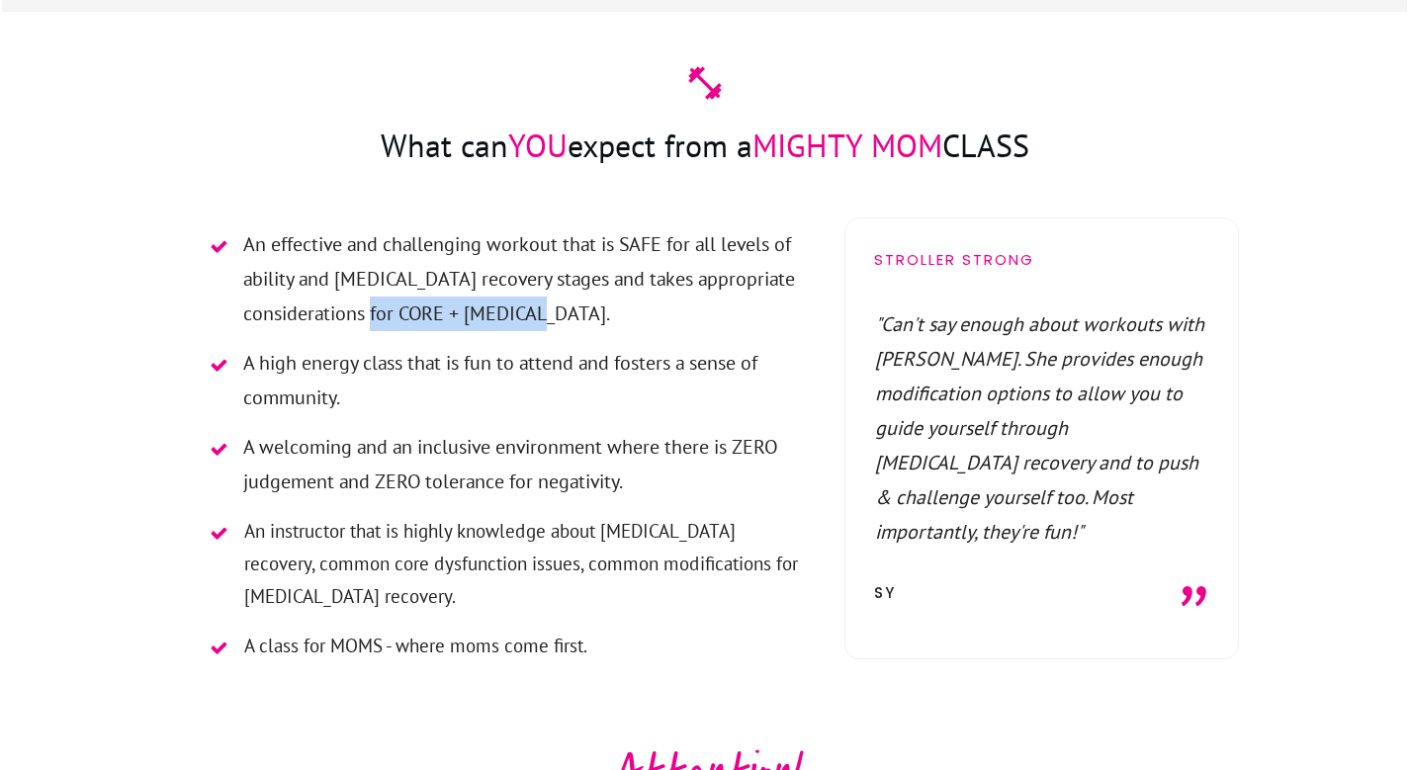
drag, startPoint x: 552, startPoint y: 282, endPoint x: 424, endPoint y: 280, distance: 127.6
click at [424, 280] on span "An effective and challenging workout that is SAFE for all levels of ability and…" at bounding box center [522, 279] width 558 height 104
click at [637, 227] on span "An effective and challenging workout that is SAFE for all levels of ability and…" at bounding box center [522, 279] width 558 height 104
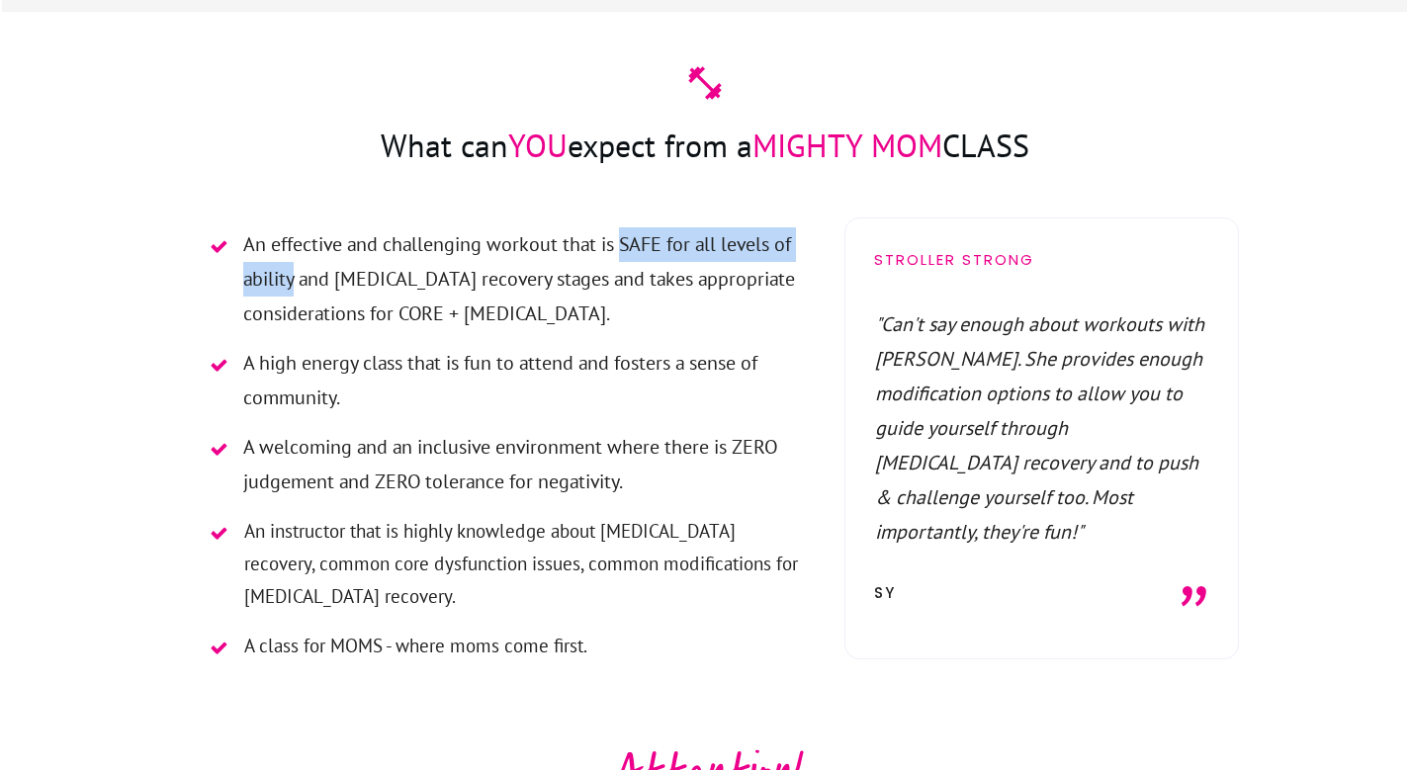
drag, startPoint x: 637, startPoint y: 204, endPoint x: 266, endPoint y: 248, distance: 373.5
click at [266, 248] on span "An effective and challenging workout that is SAFE for all levels of ability and…" at bounding box center [522, 279] width 558 height 104
copy span "SAFE for all levels of ability"
